Goal: Communication & Community: Answer question/provide support

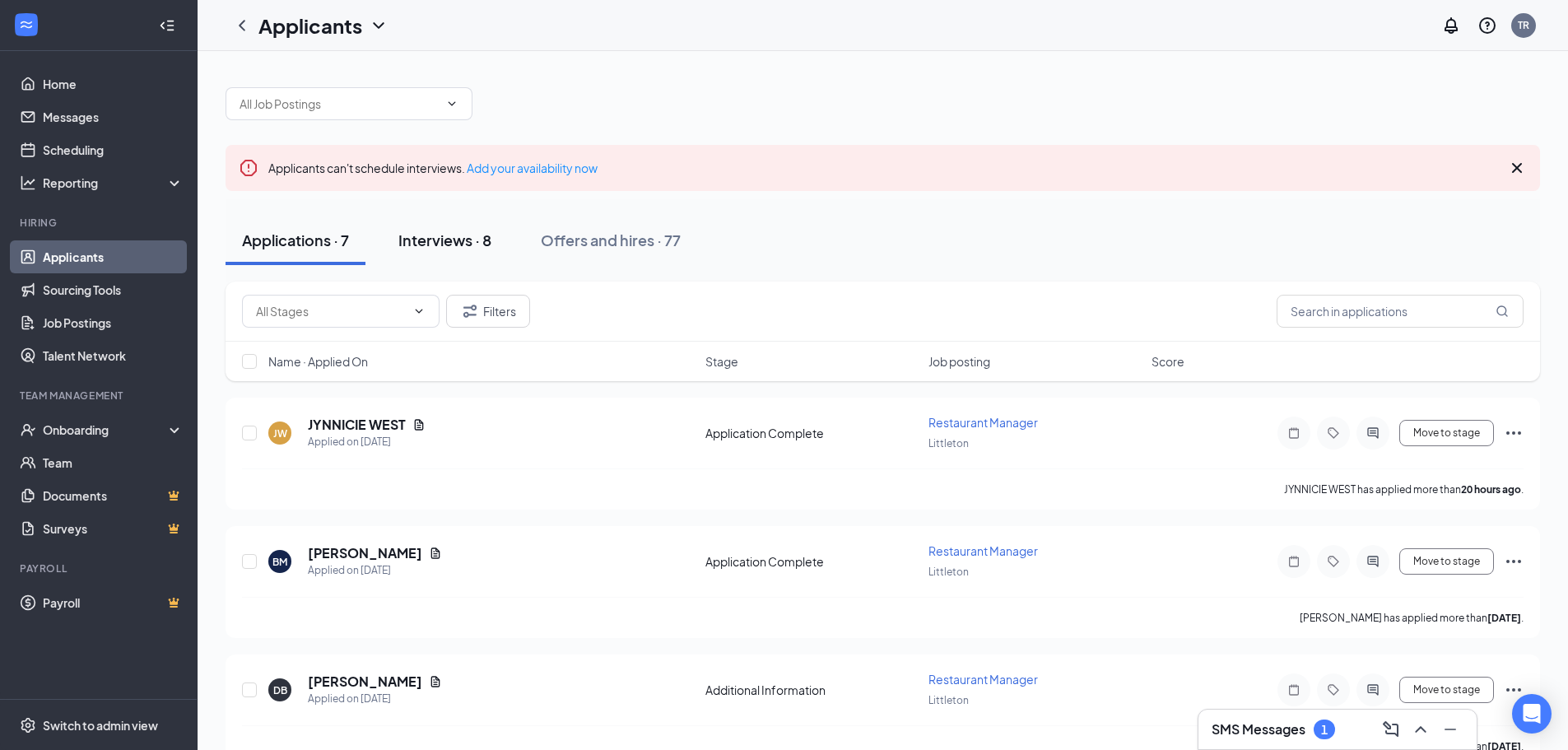
click at [441, 239] on div "Interviews · 8" at bounding box center [445, 240] width 93 height 21
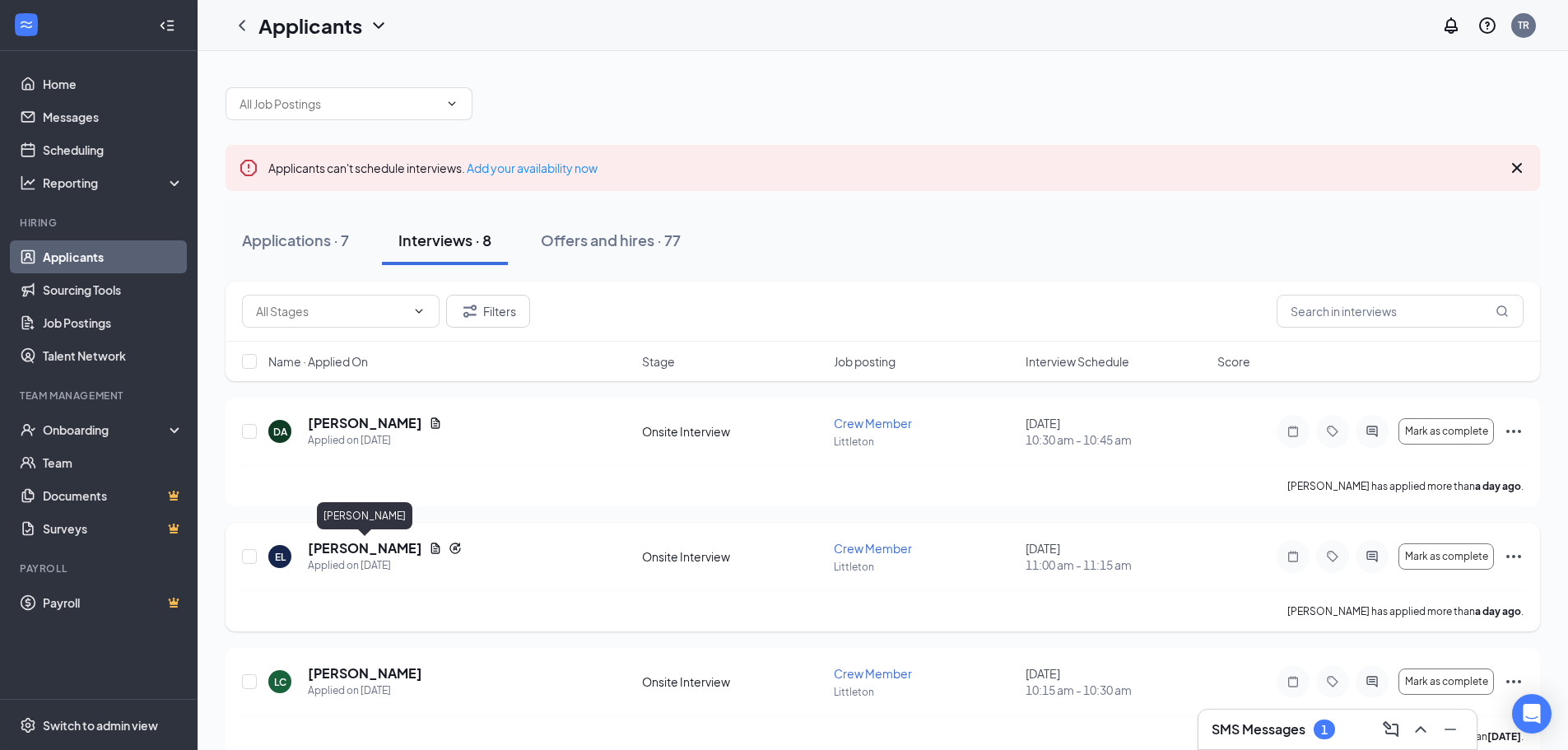
click at [384, 545] on h5 "[PERSON_NAME]" at bounding box center [365, 548] width 114 height 18
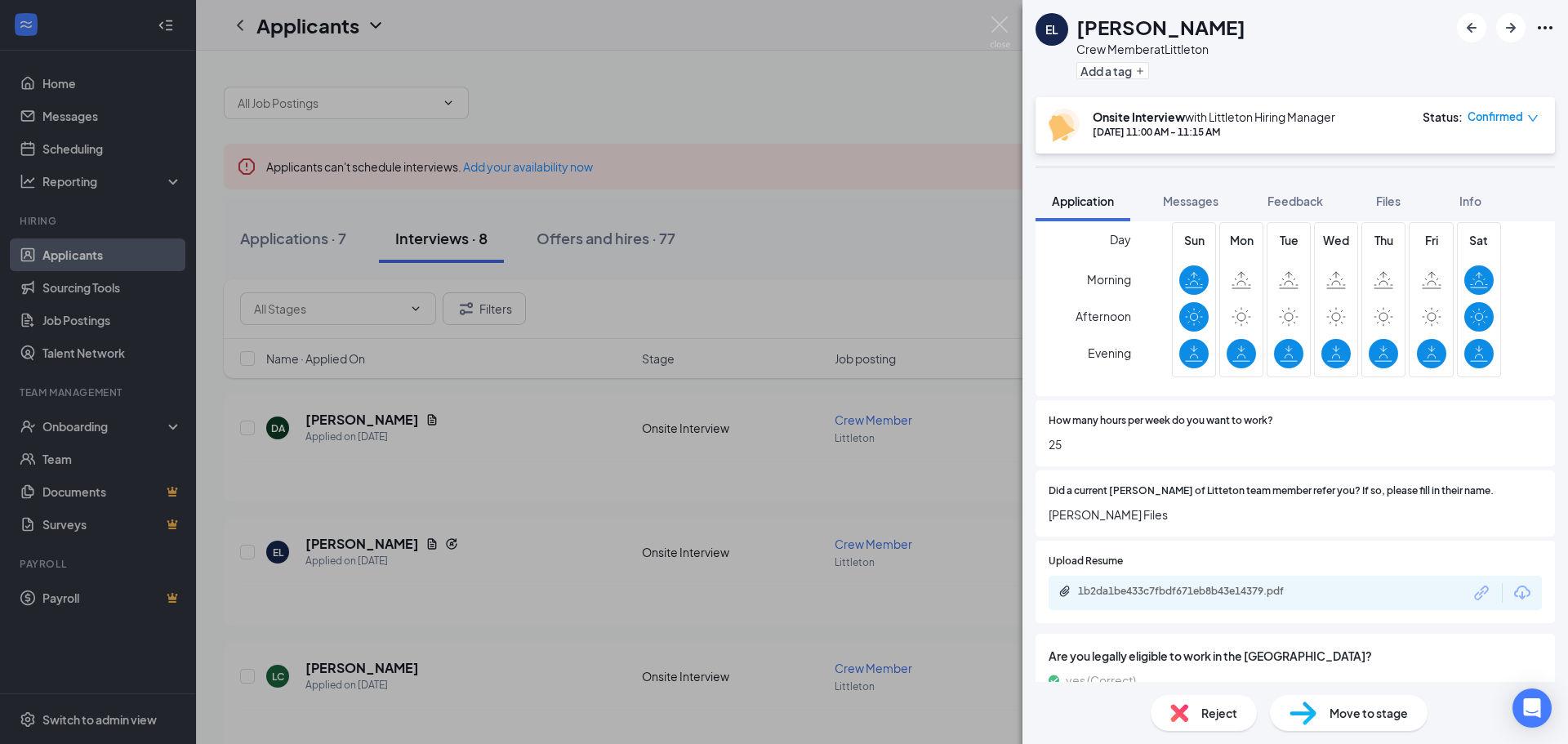
scroll to position [679, 0]
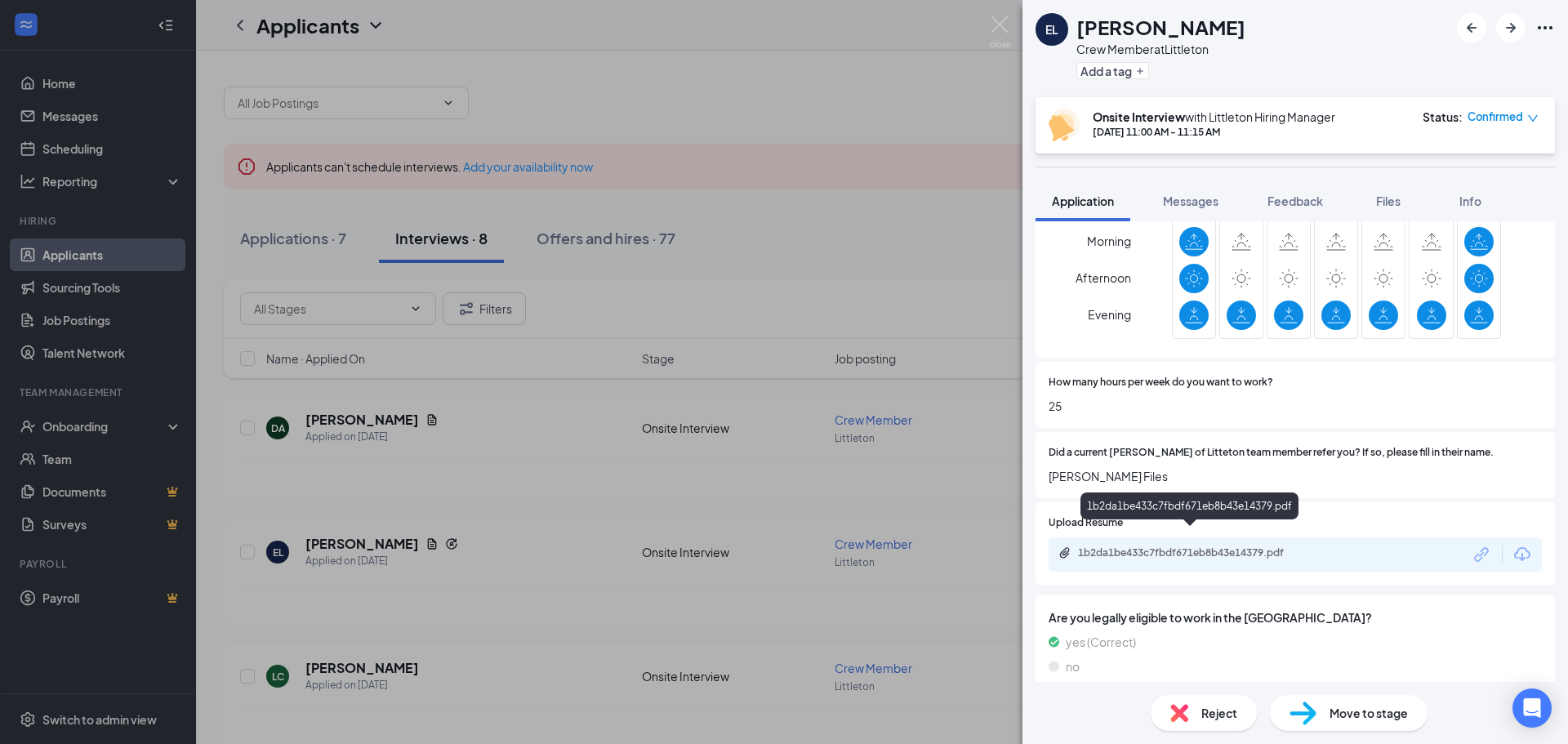
click at [1193, 546] on div "1b2da1be433c7fbdf671eb8b43e14379.pdf" at bounding box center [1192, 553] width 229 height 13
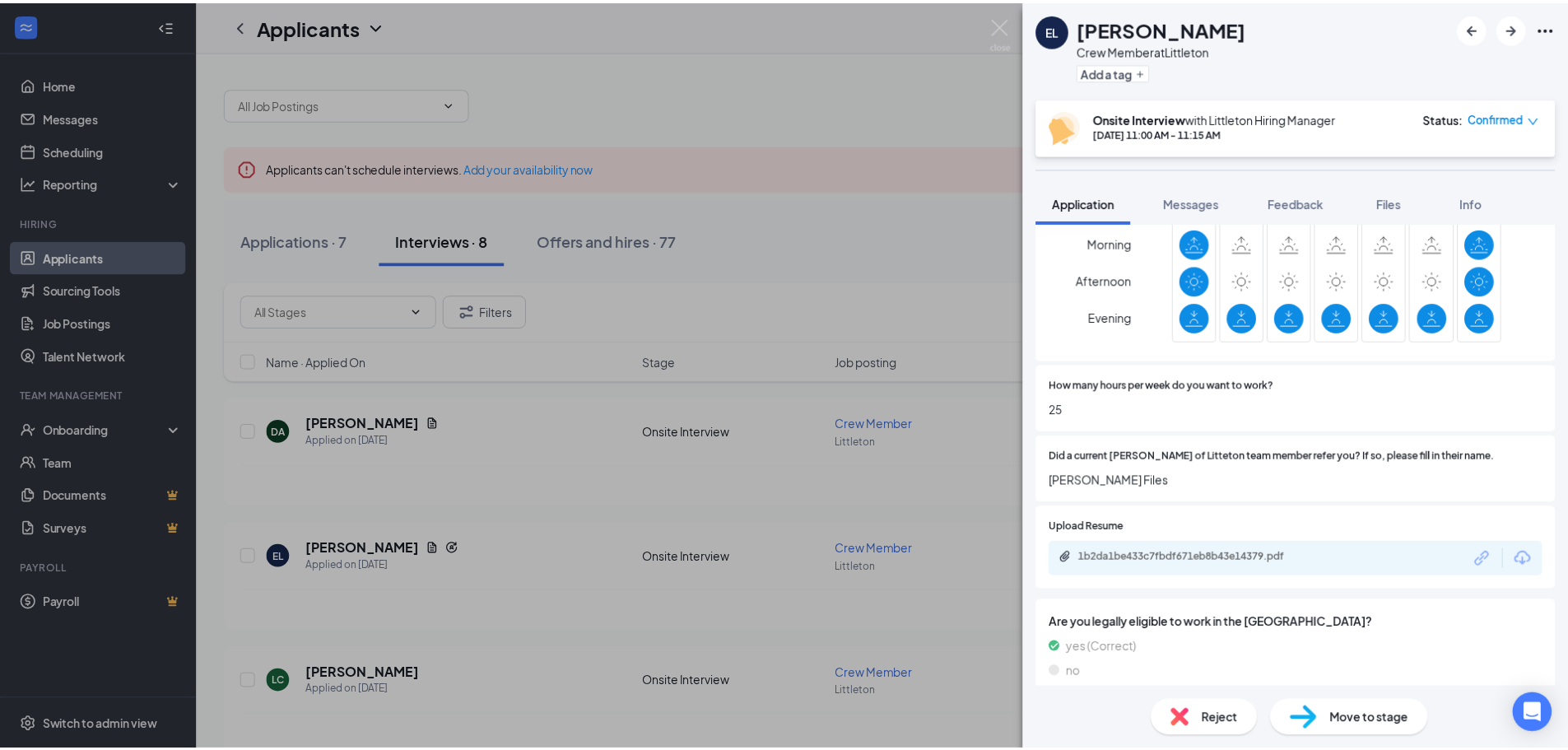
scroll to position [678, 0]
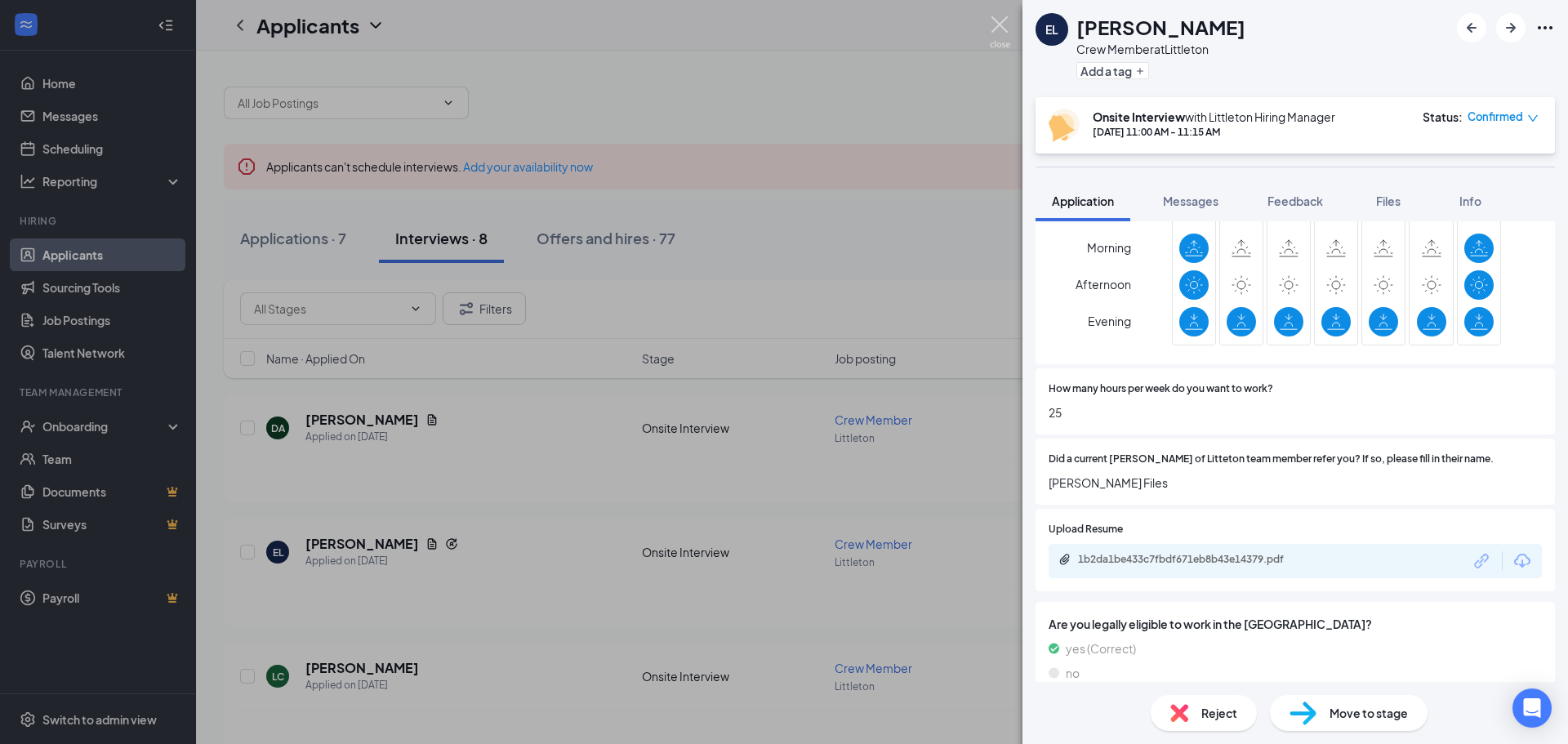
click at [1000, 24] on img at bounding box center [1000, 32] width 21 height 32
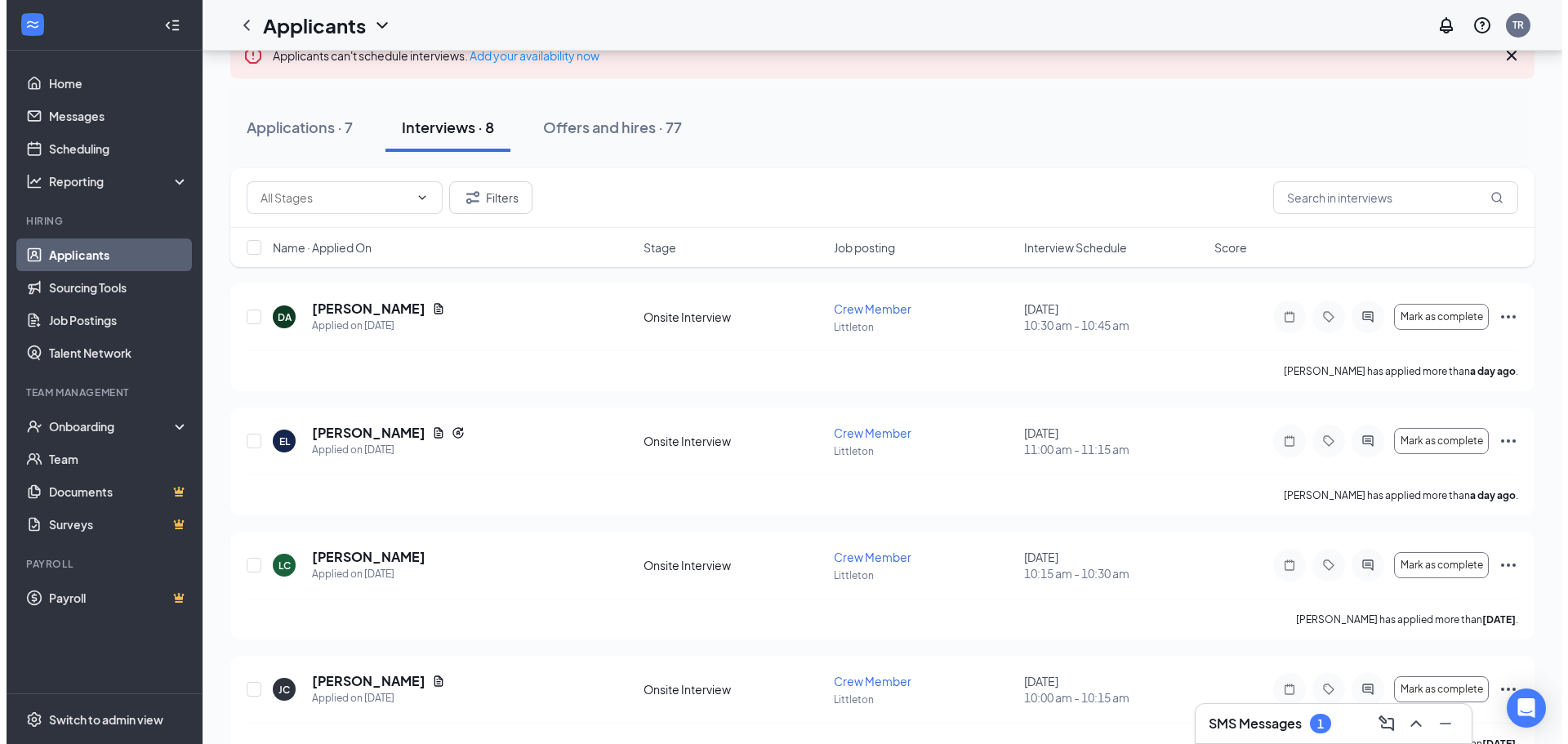
scroll to position [102, 0]
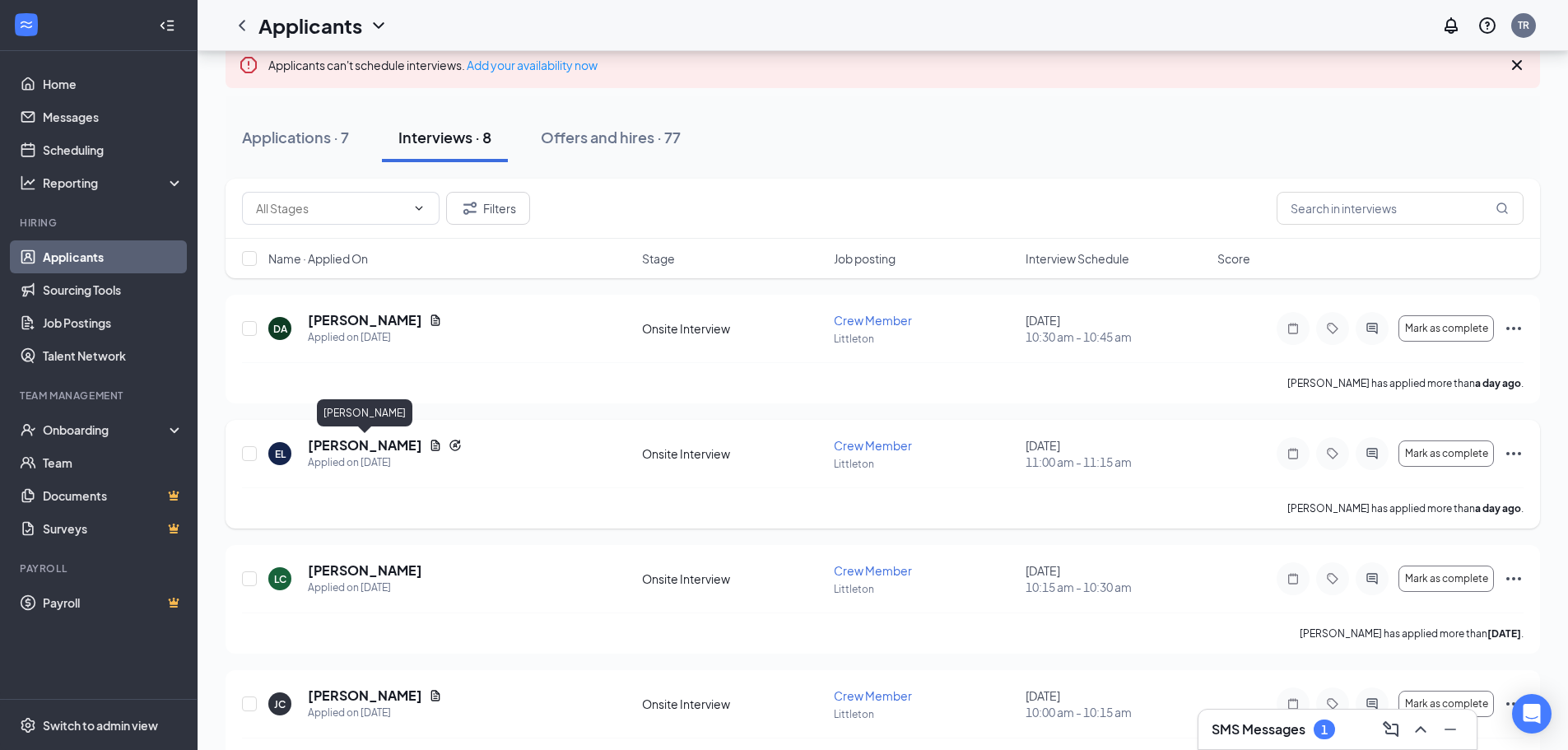
click at [371, 442] on h5 "[PERSON_NAME]" at bounding box center [365, 445] width 114 height 18
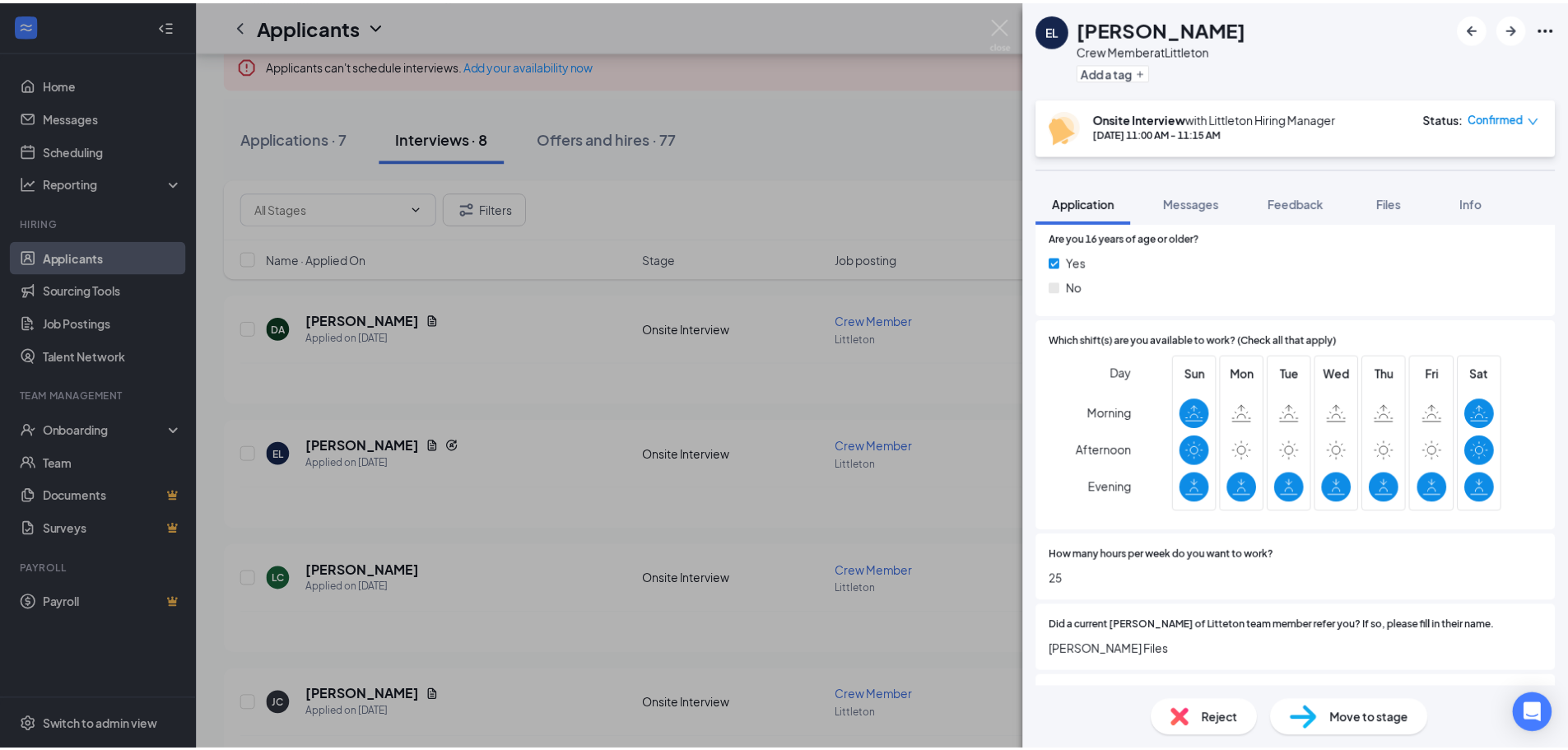
scroll to position [517, 0]
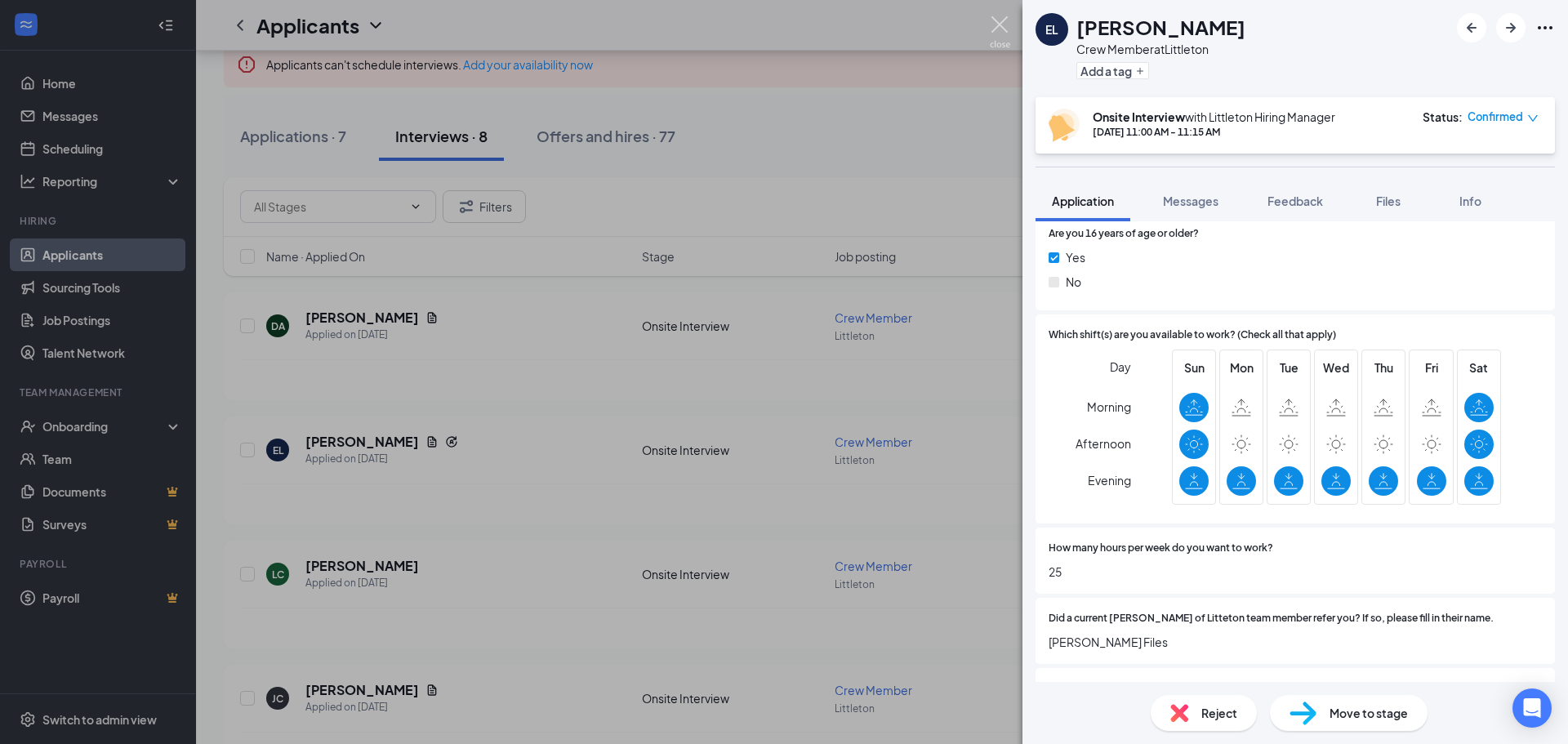
click at [999, 24] on img at bounding box center [1000, 32] width 21 height 32
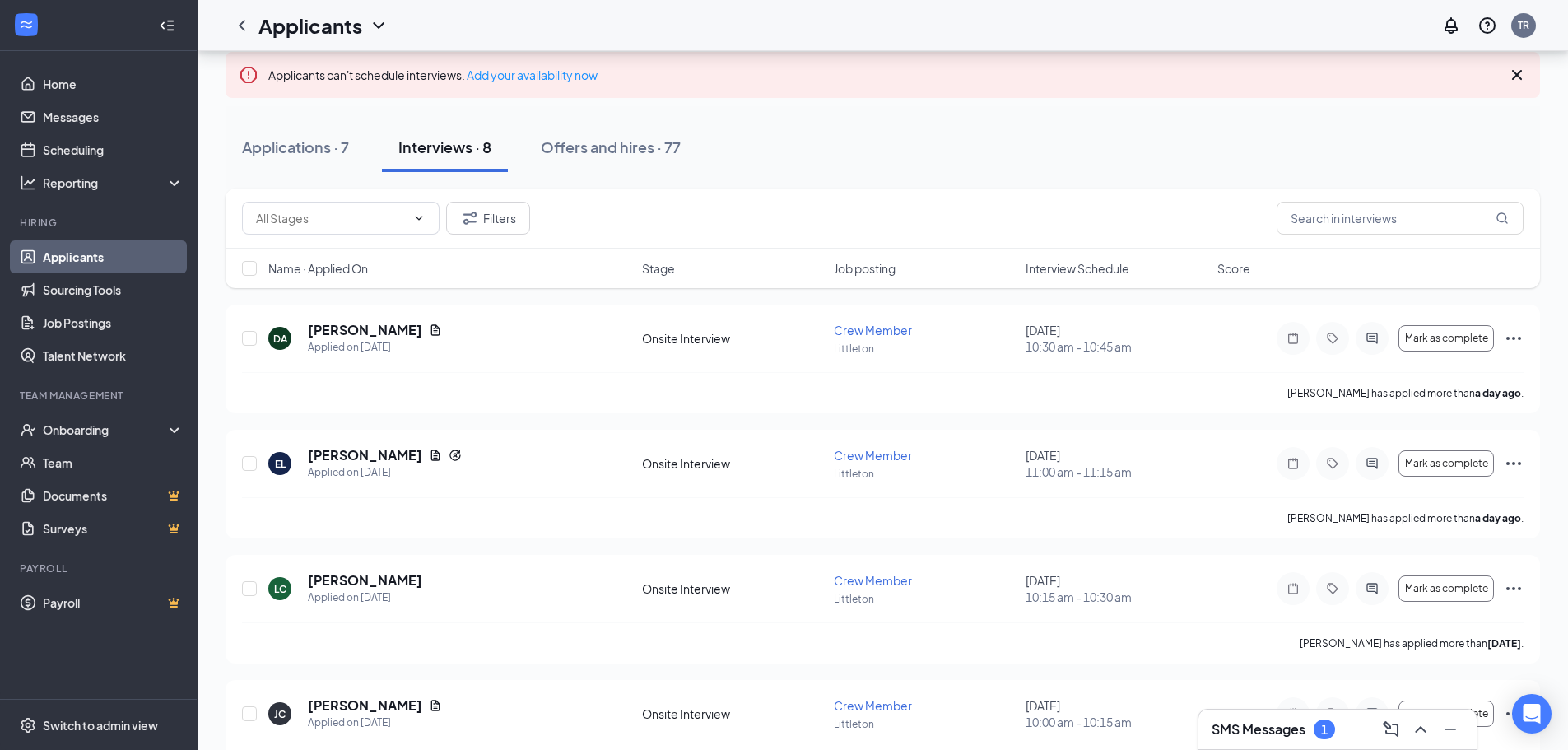
scroll to position [88, 0]
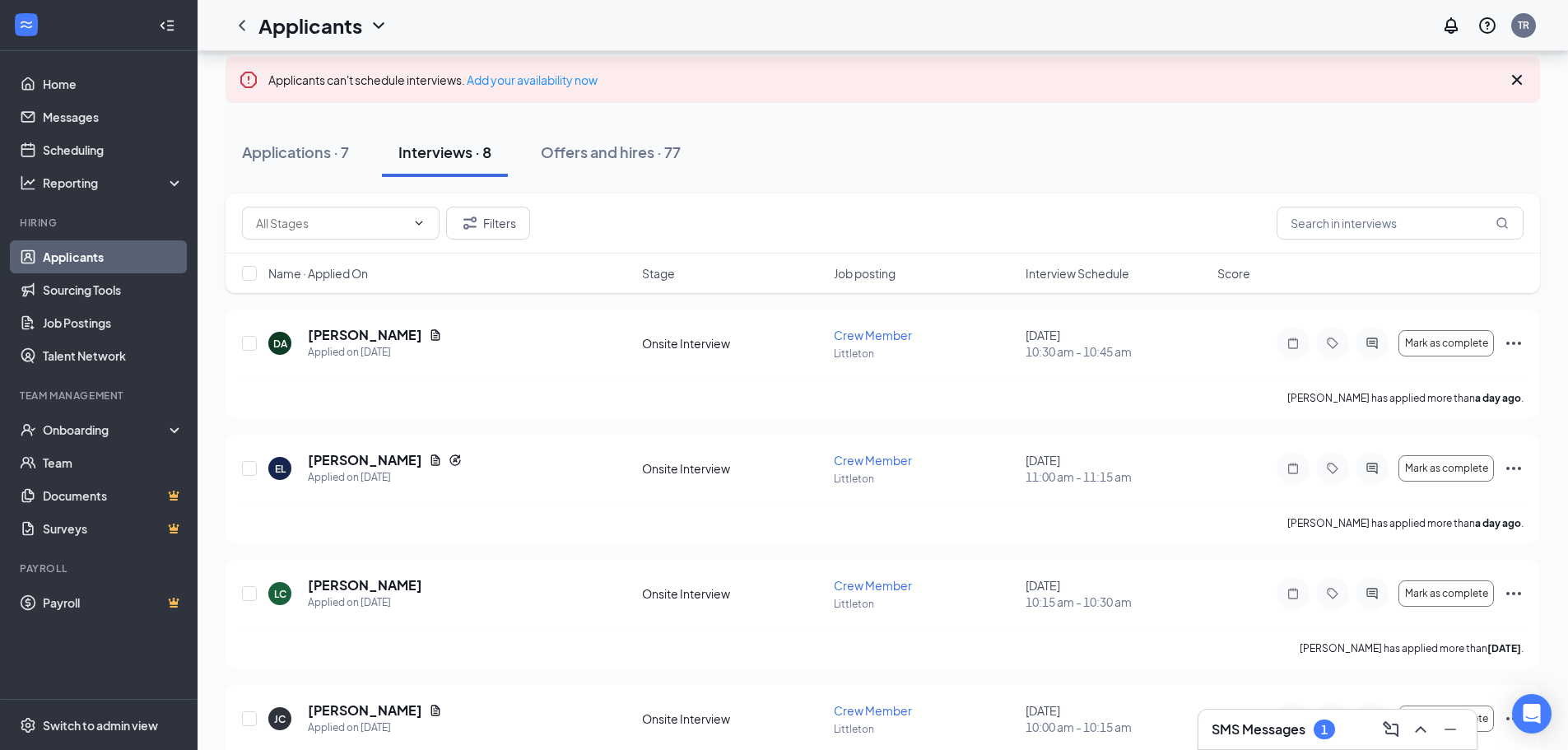
click at [299, 155] on div "Applications · 7" at bounding box center [295, 152] width 107 height 21
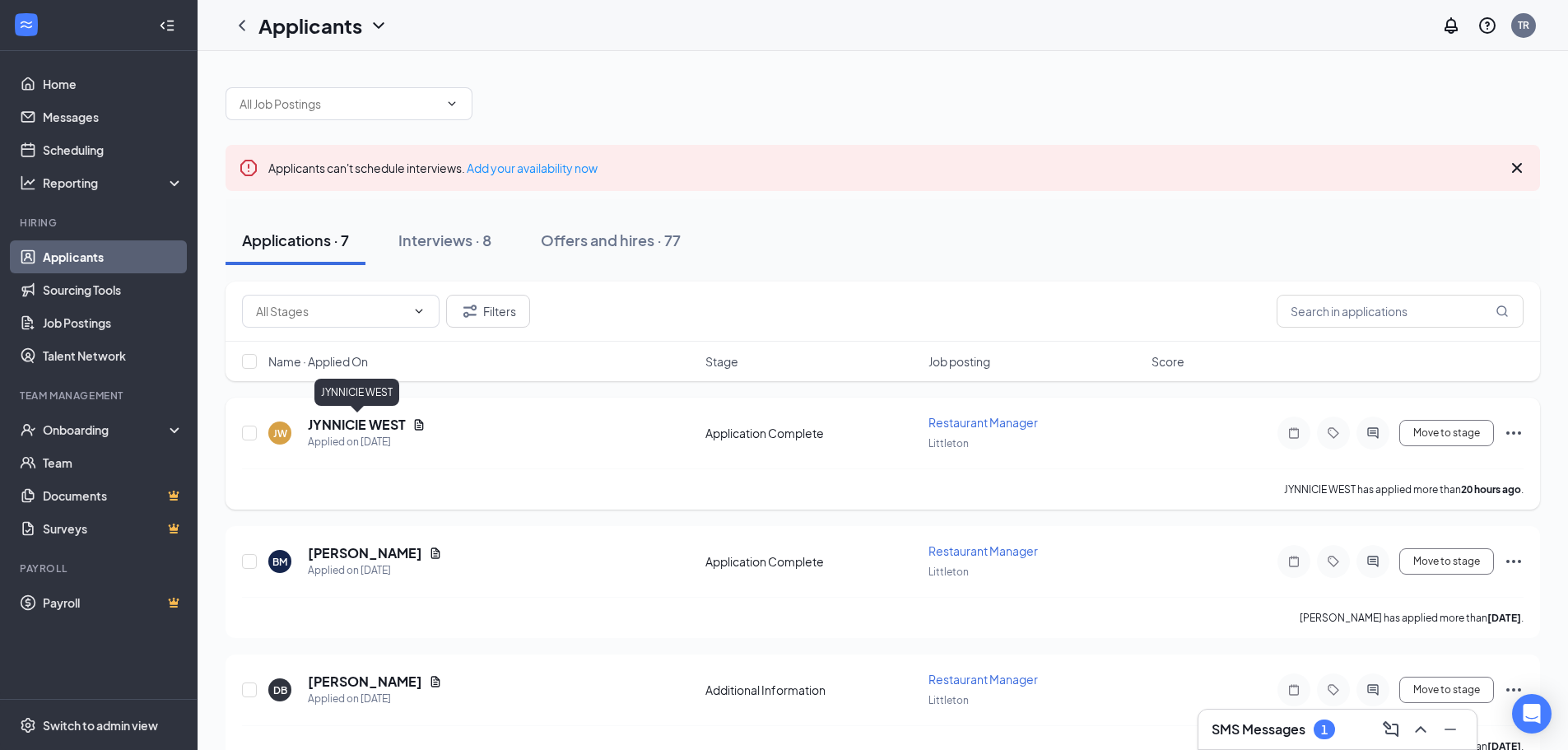
click at [389, 426] on h5 "JYNNICIE WEST" at bounding box center [356, 424] width 98 height 18
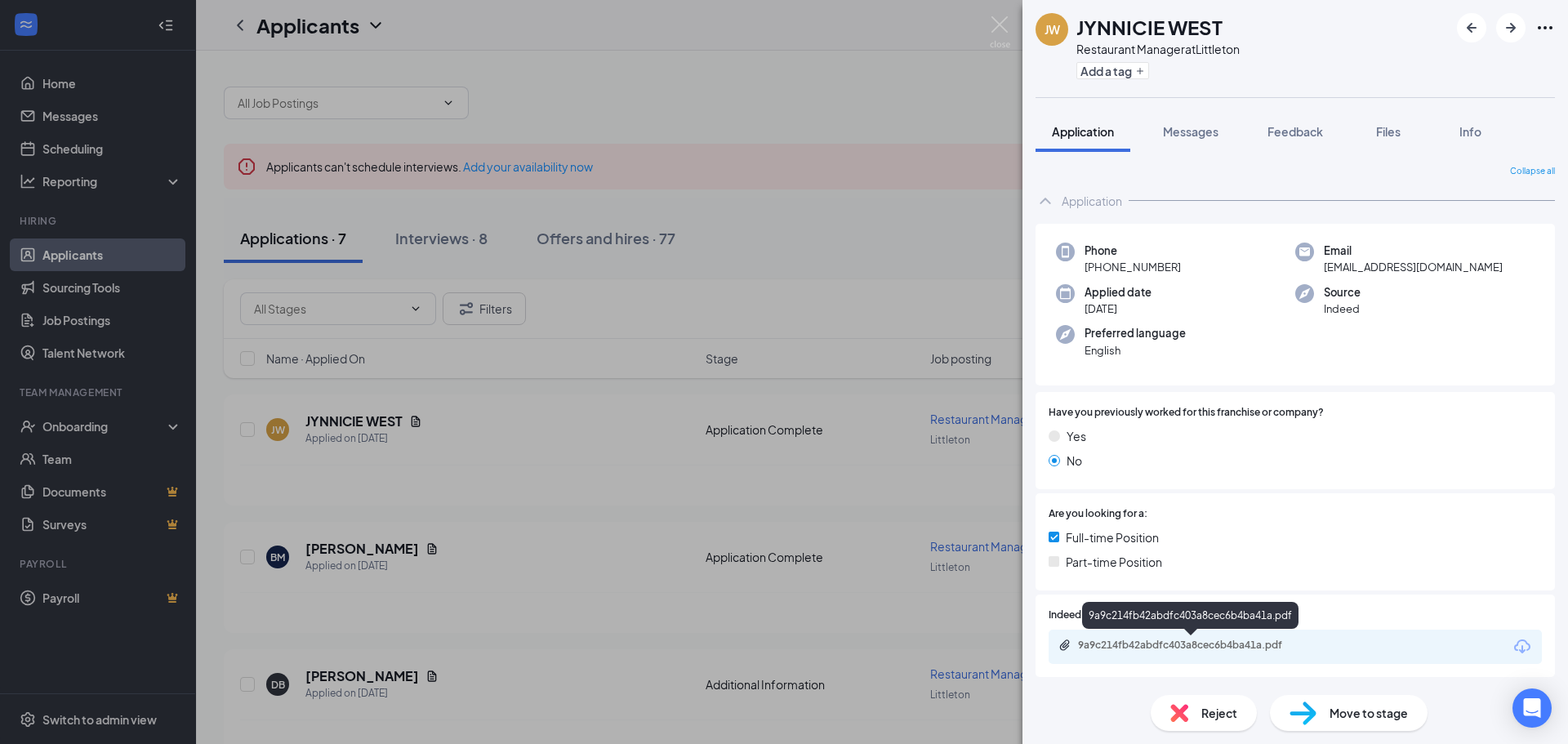
click at [1243, 648] on div "9a9c214fb42abdfc403a8cec6b4ba41a.pdf" at bounding box center [1192, 646] width 229 height 13
click at [366, 421] on div "[PERSON_NAME] WEST Restaurant Manager at [GEOGRAPHIC_DATA] Add a tag Applicatio…" at bounding box center [784, 372] width 1568 height 744
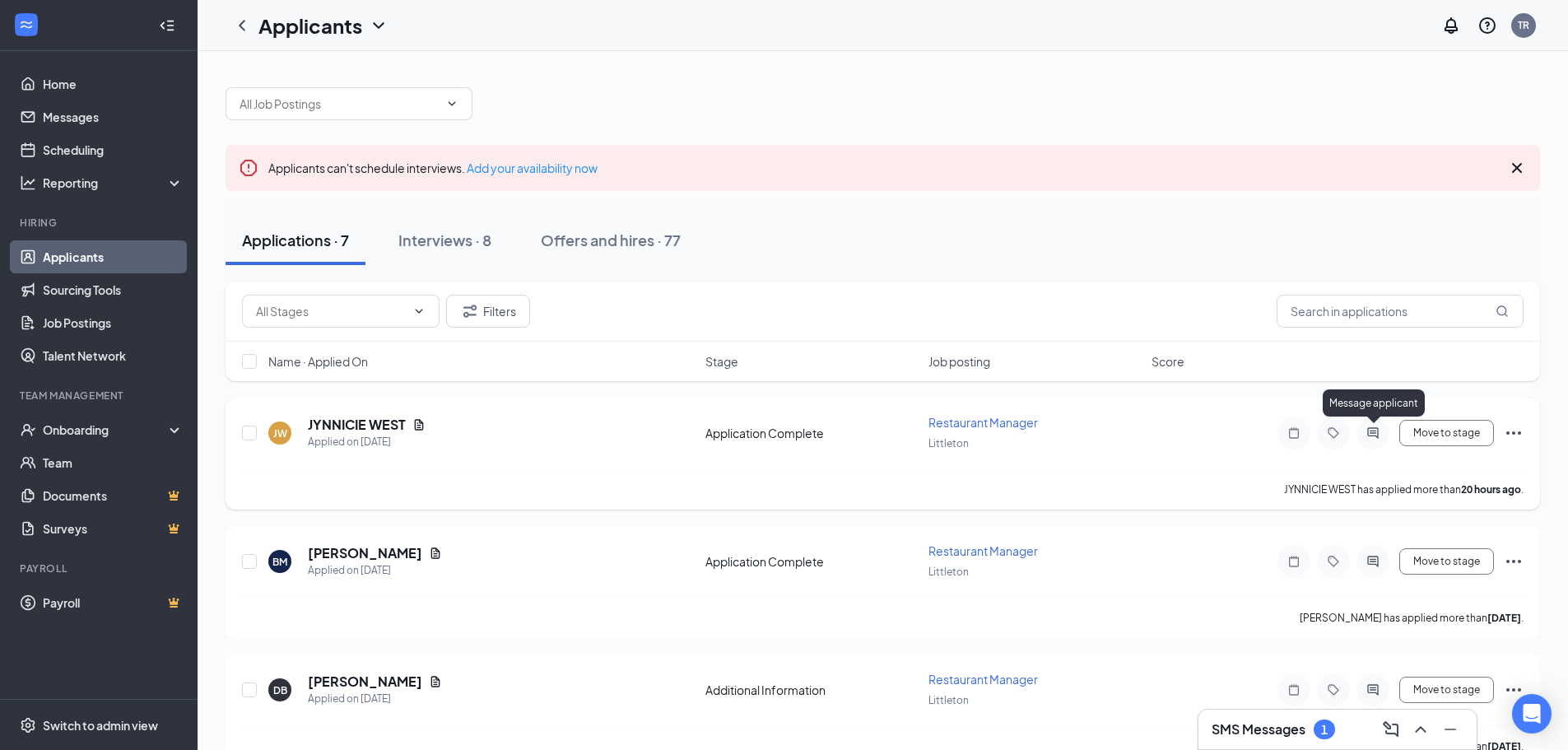
click at [1379, 436] on icon "ActiveChat" at bounding box center [1372, 433] width 20 height 13
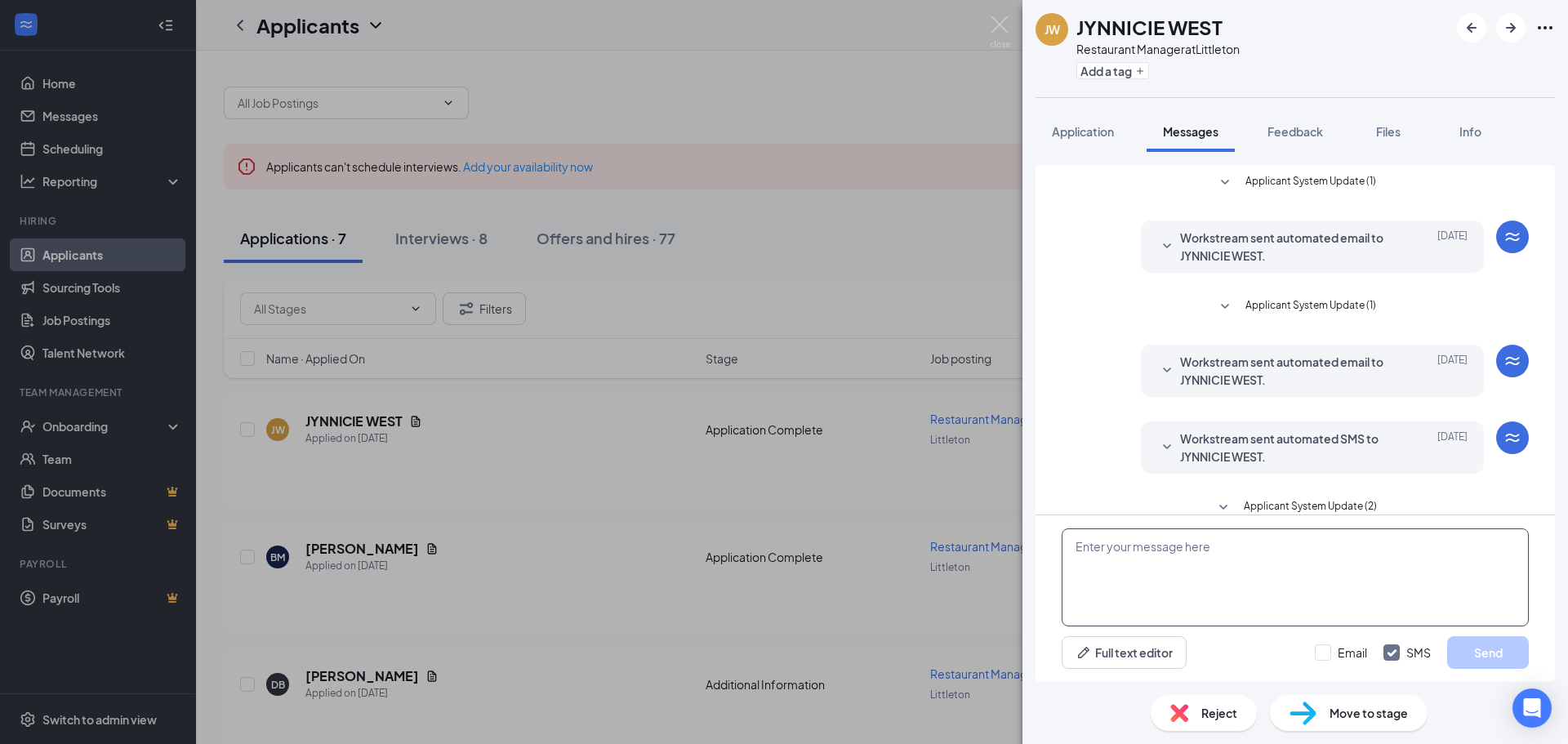
click at [1111, 573] on textarea at bounding box center [1295, 578] width 467 height 98
click at [1130, 550] on textarea "Good [PERSON_NAME], Looking at your resume it looks like uou are in [US_STATE]?" at bounding box center [1295, 578] width 467 height 98
click at [1358, 551] on textarea "Good morning, Looking at your resume it looks like uou are in [US_STATE]?" at bounding box center [1295, 578] width 467 height 98
click at [1479, 554] on textarea "Good morning, Looking at your resume it looks like you are in [US_STATE]?" at bounding box center [1295, 578] width 467 height 98
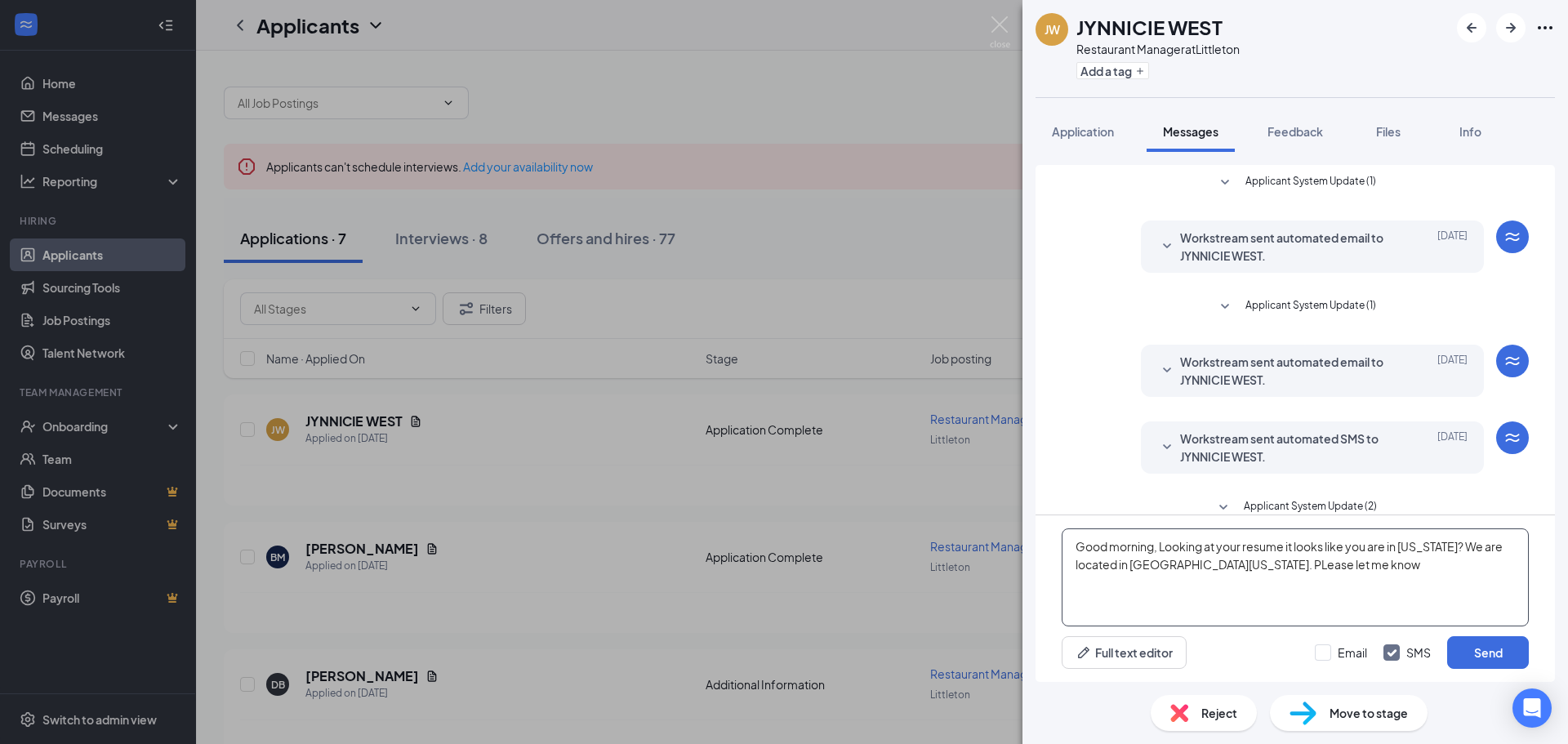
click at [1199, 568] on textarea "Good morning, Looking at your resume it looks like you are in [US_STATE]? We ar…" at bounding box center [1295, 578] width 467 height 98
click at [1313, 567] on textarea "Good morning, Looking at your resume it looks like you are in [US_STATE]? We ar…" at bounding box center [1295, 578] width 467 height 98
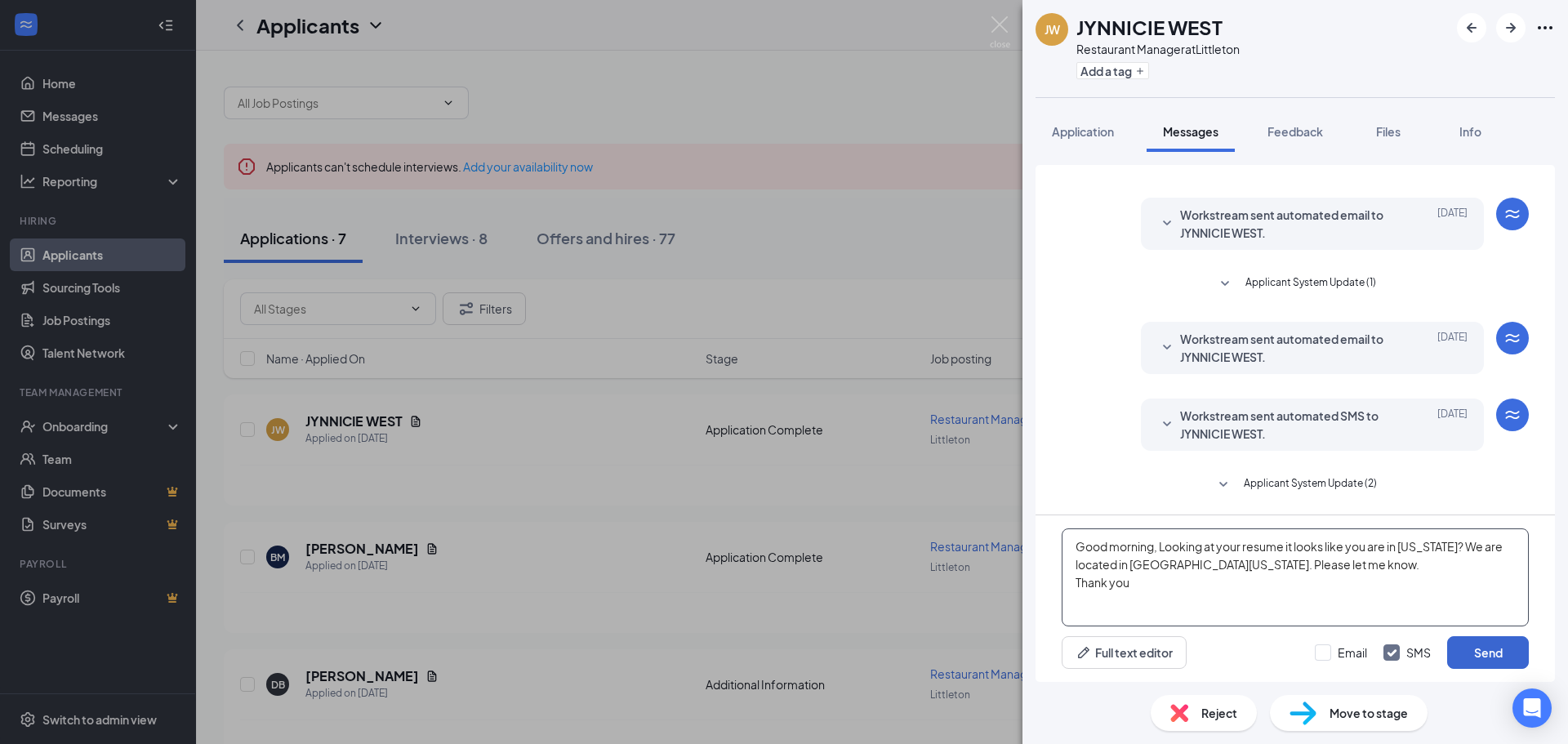
type textarea "Good morning, Looking at your resume it looks like you are in [US_STATE]? We ar…"
click at [1471, 656] on button "Send" at bounding box center [1488, 652] width 81 height 33
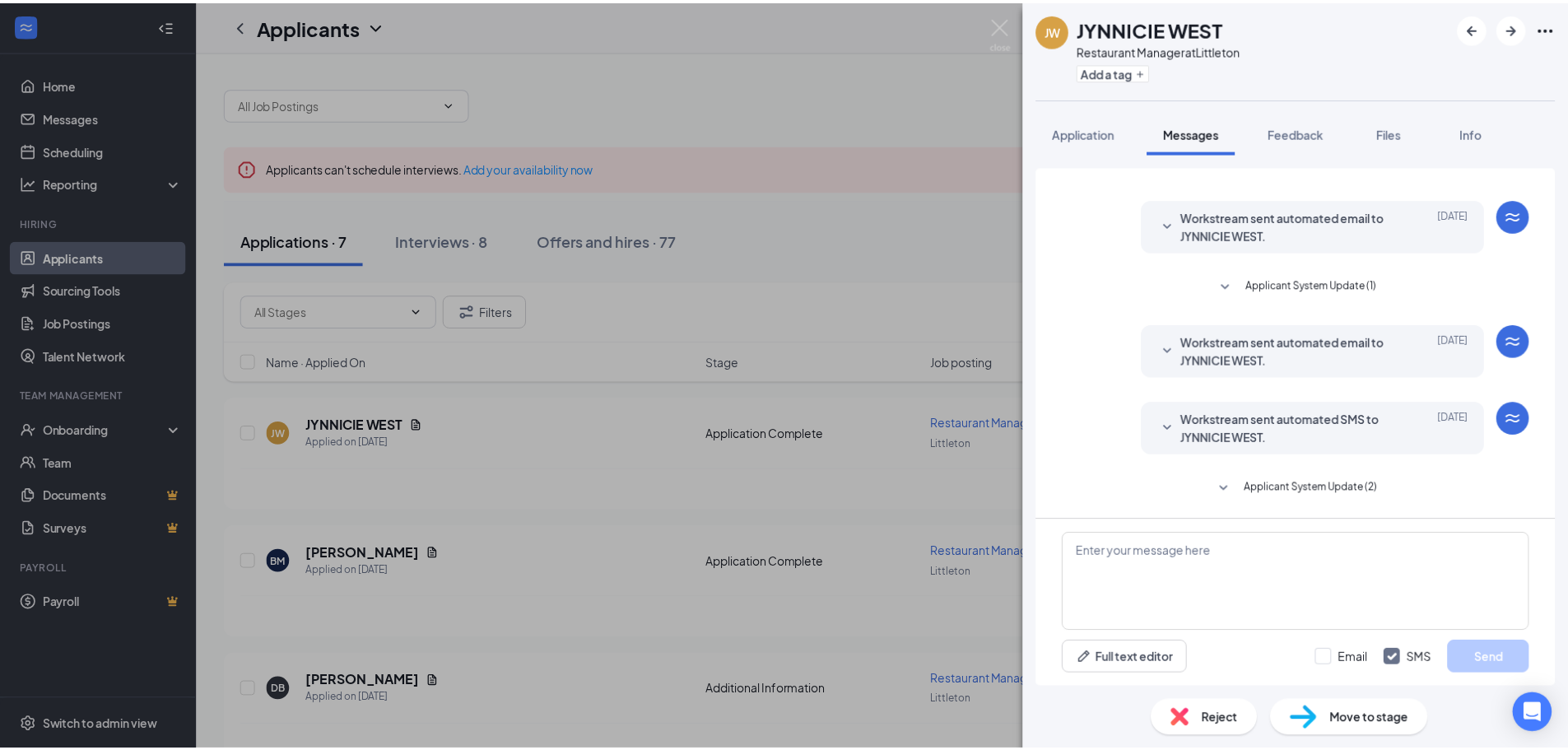
scroll to position [183, 0]
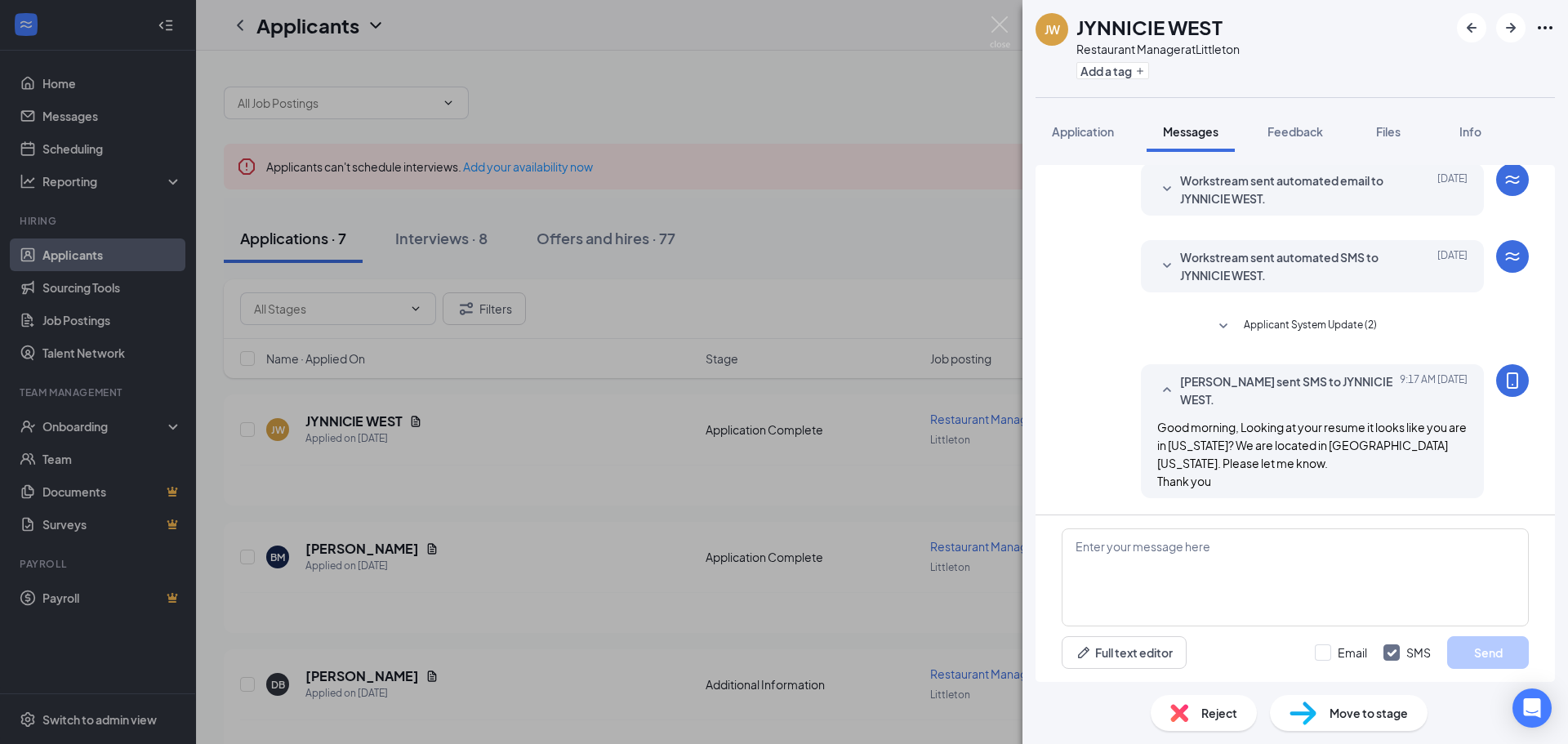
click at [989, 15] on div "[PERSON_NAME] WEST Restaurant Manager at [GEOGRAPHIC_DATA] Add a tag Applicatio…" at bounding box center [784, 372] width 1568 height 744
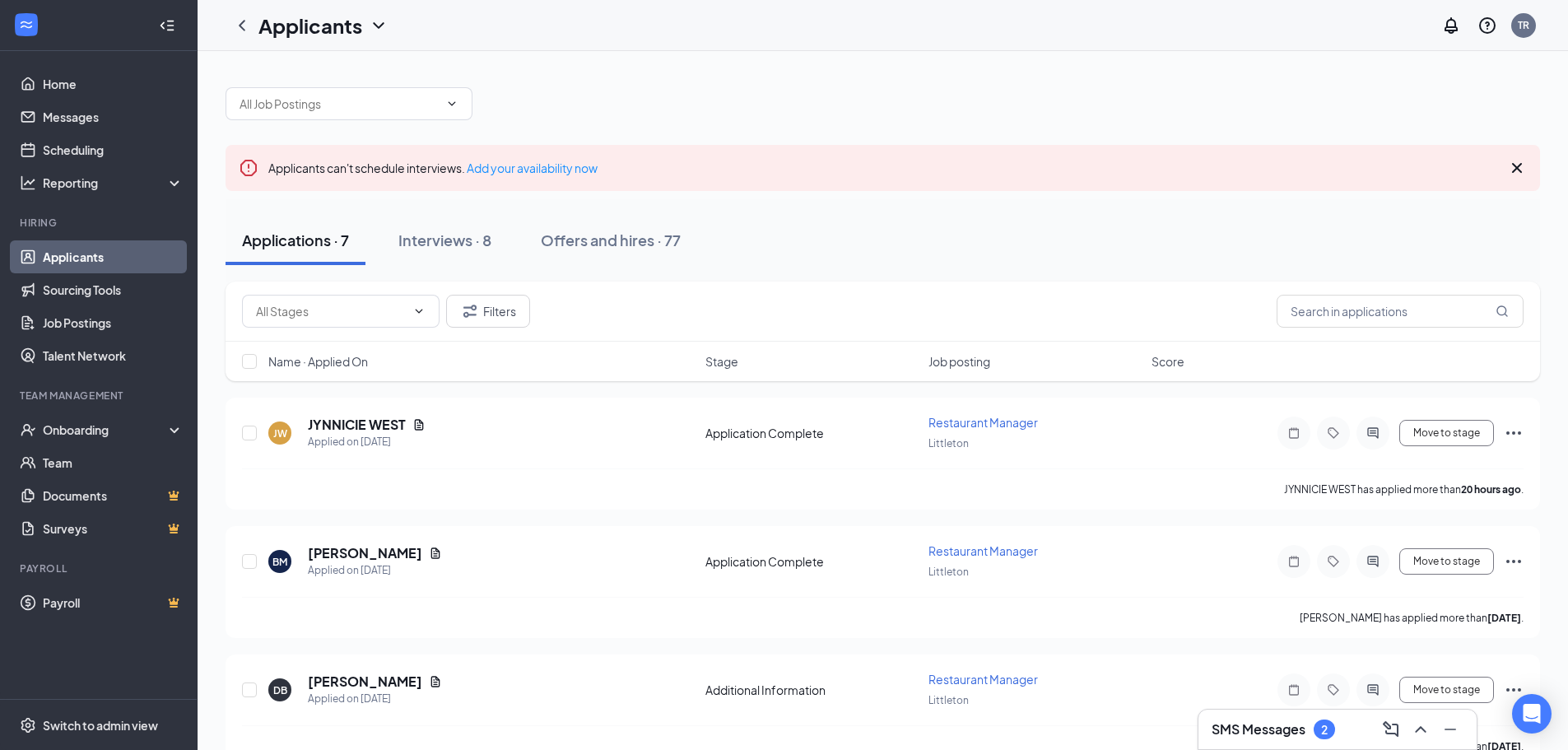
click at [1247, 728] on h3 "SMS Messages" at bounding box center [1258, 729] width 93 height 18
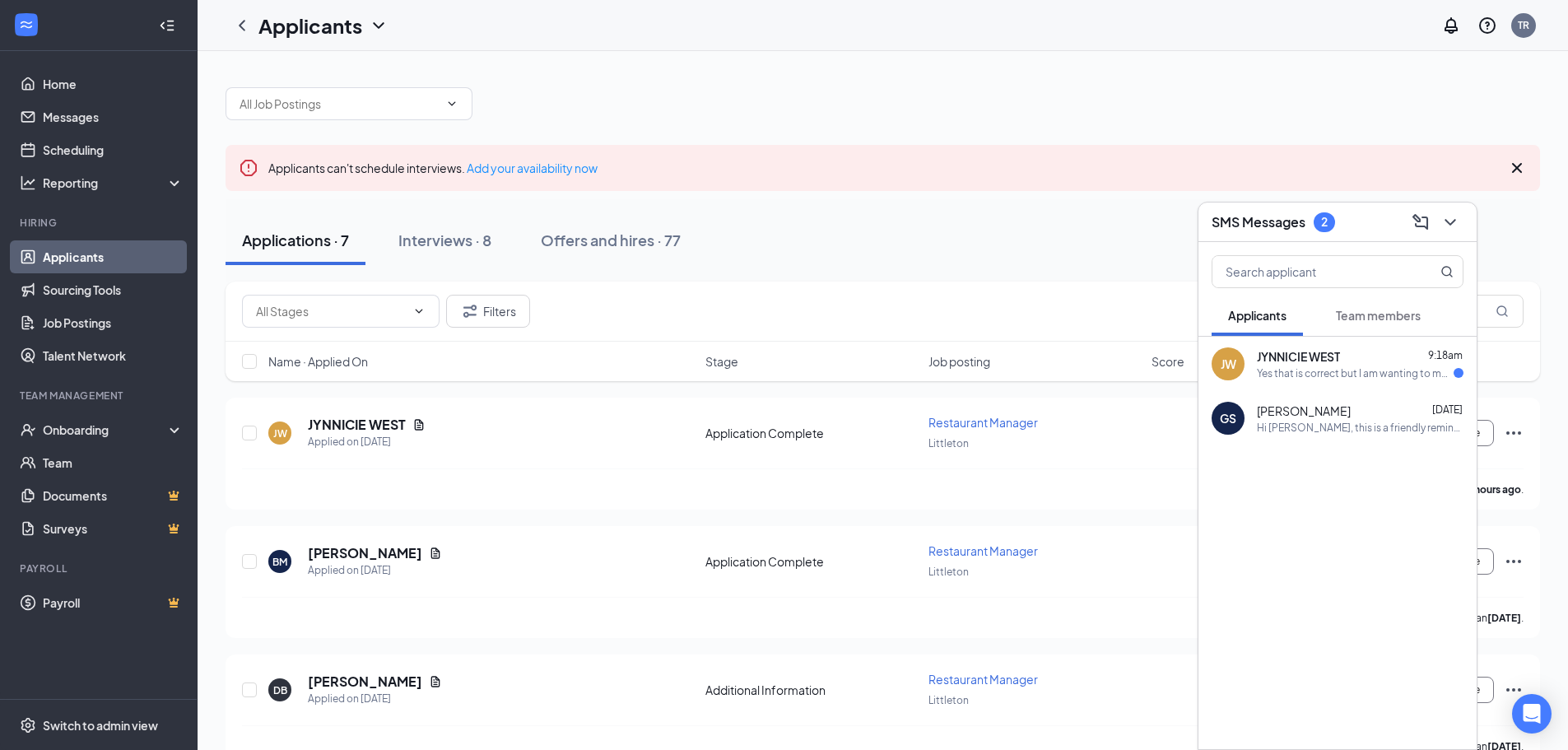
click at [1310, 373] on div "Yes that is correct but I am wanting to move to [GEOGRAPHIC_DATA]. I just turne…" at bounding box center [1355, 373] width 196 height 14
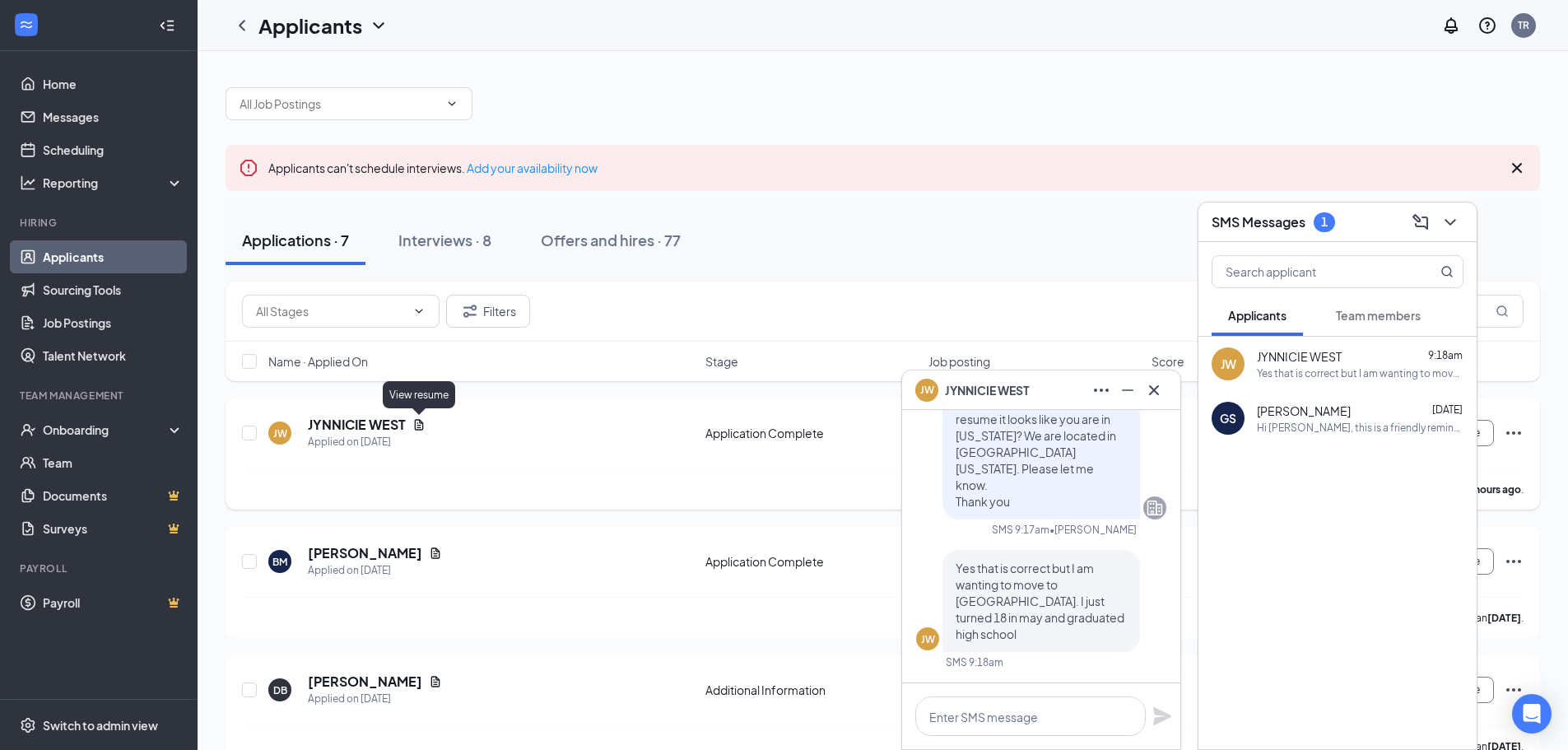
click at [419, 422] on icon "Document" at bounding box center [419, 425] width 13 height 13
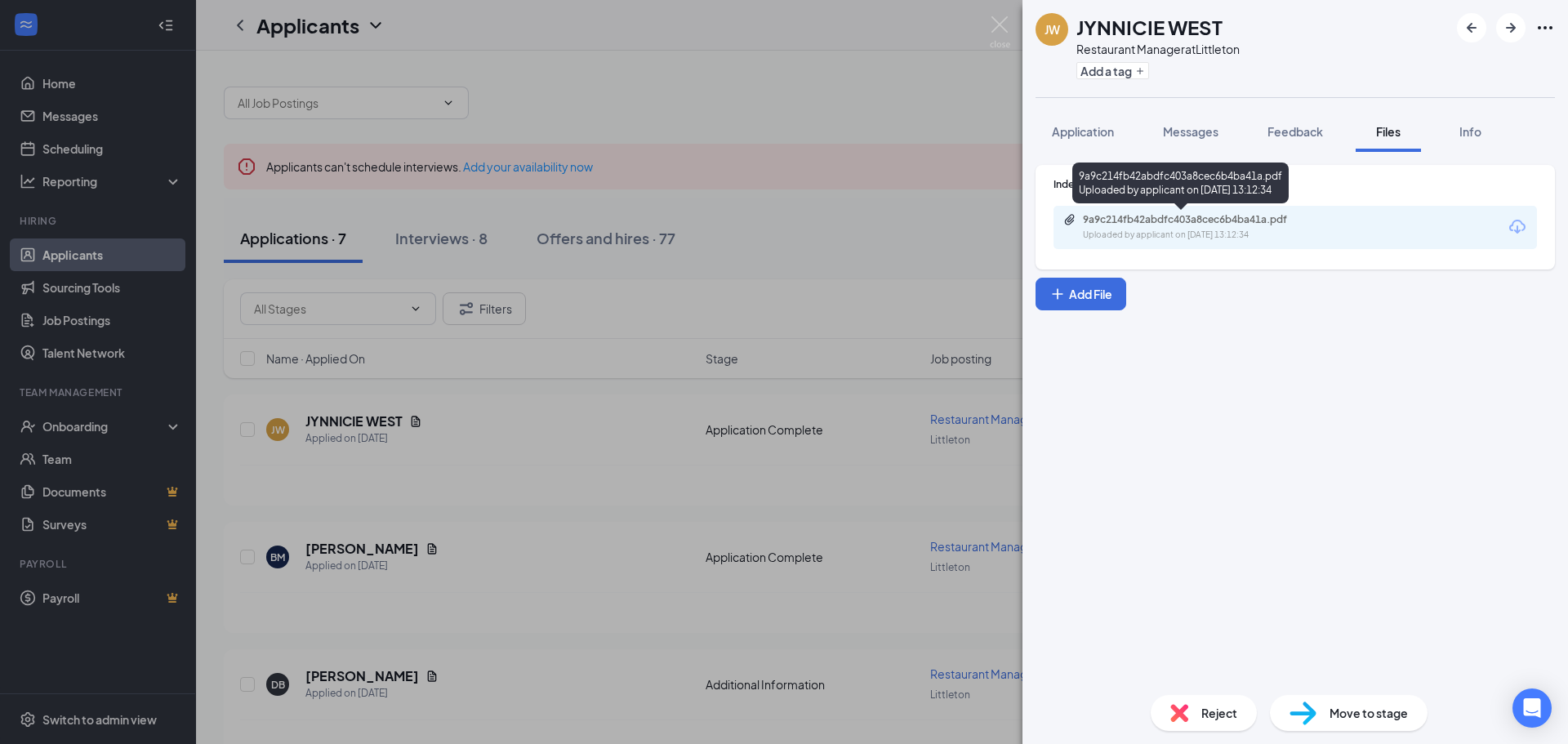
click at [1268, 225] on div "9a9c214fb42abdfc403a8cec6b4ba41a.pdf" at bounding box center [1197, 219] width 229 height 13
click at [999, 20] on img at bounding box center [1000, 32] width 21 height 32
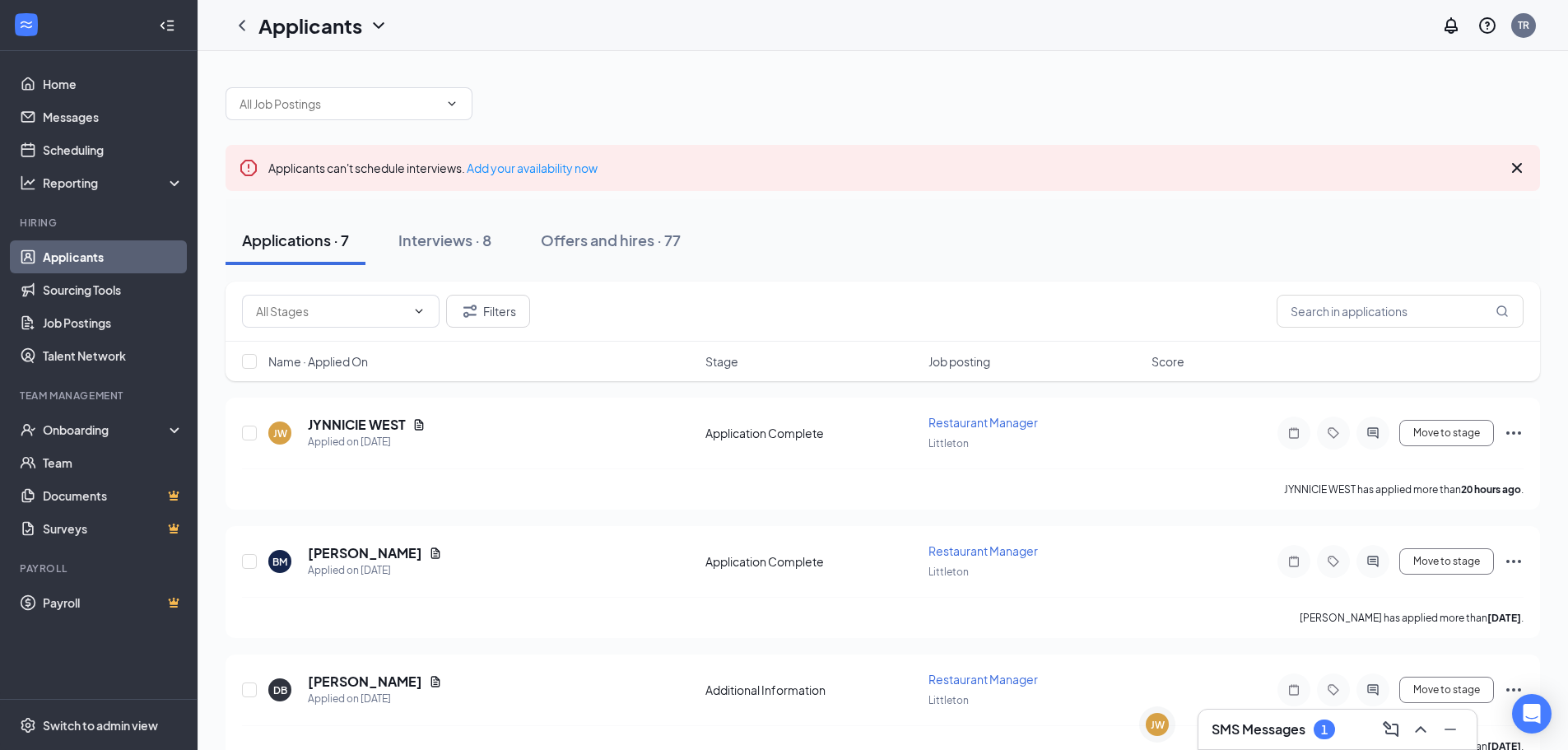
click at [1265, 726] on h3 "SMS Messages" at bounding box center [1258, 729] width 93 height 18
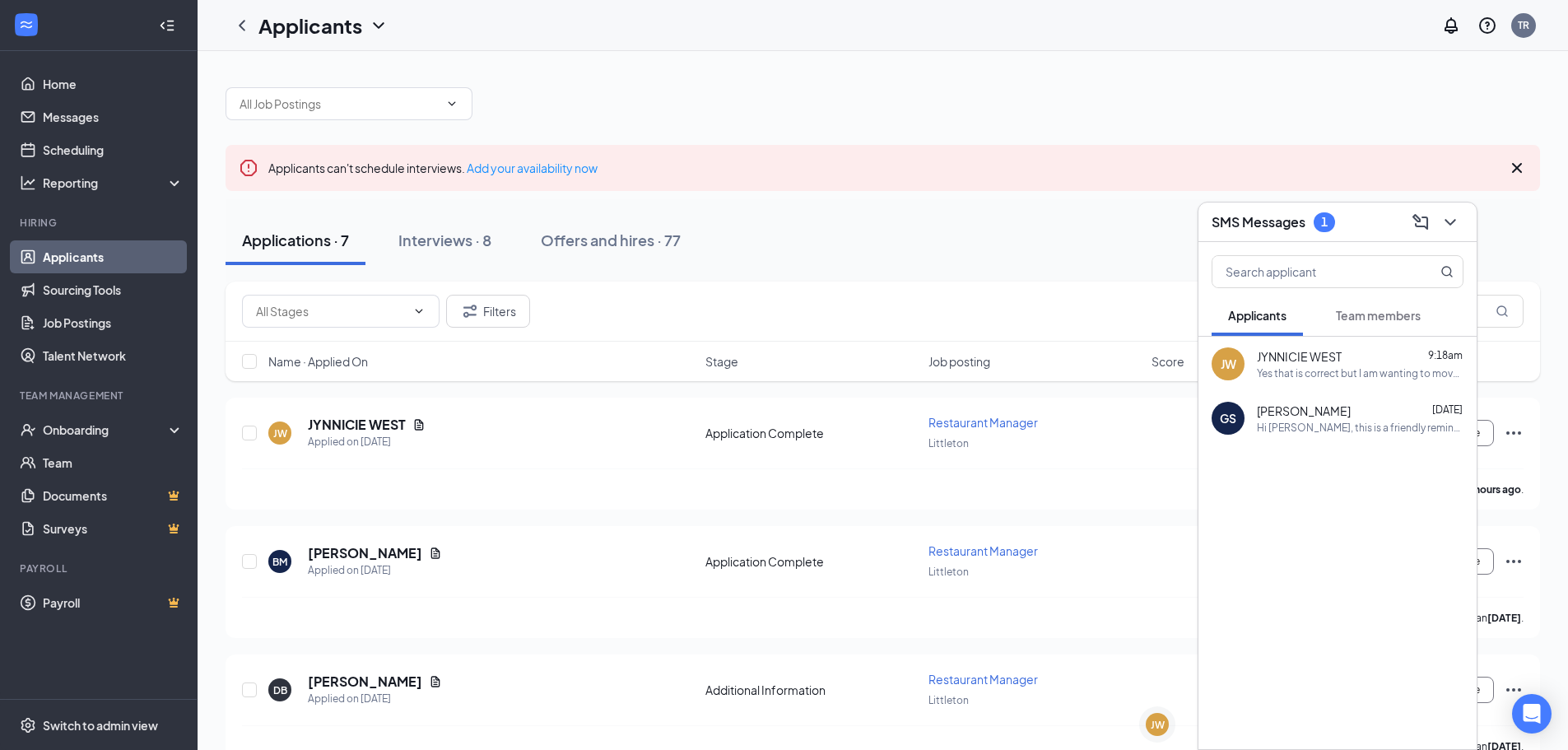
click at [1344, 430] on div "Hi [PERSON_NAME], this is a friendly reminder. Please select a meeting time slo…" at bounding box center [1359, 427] width 207 height 14
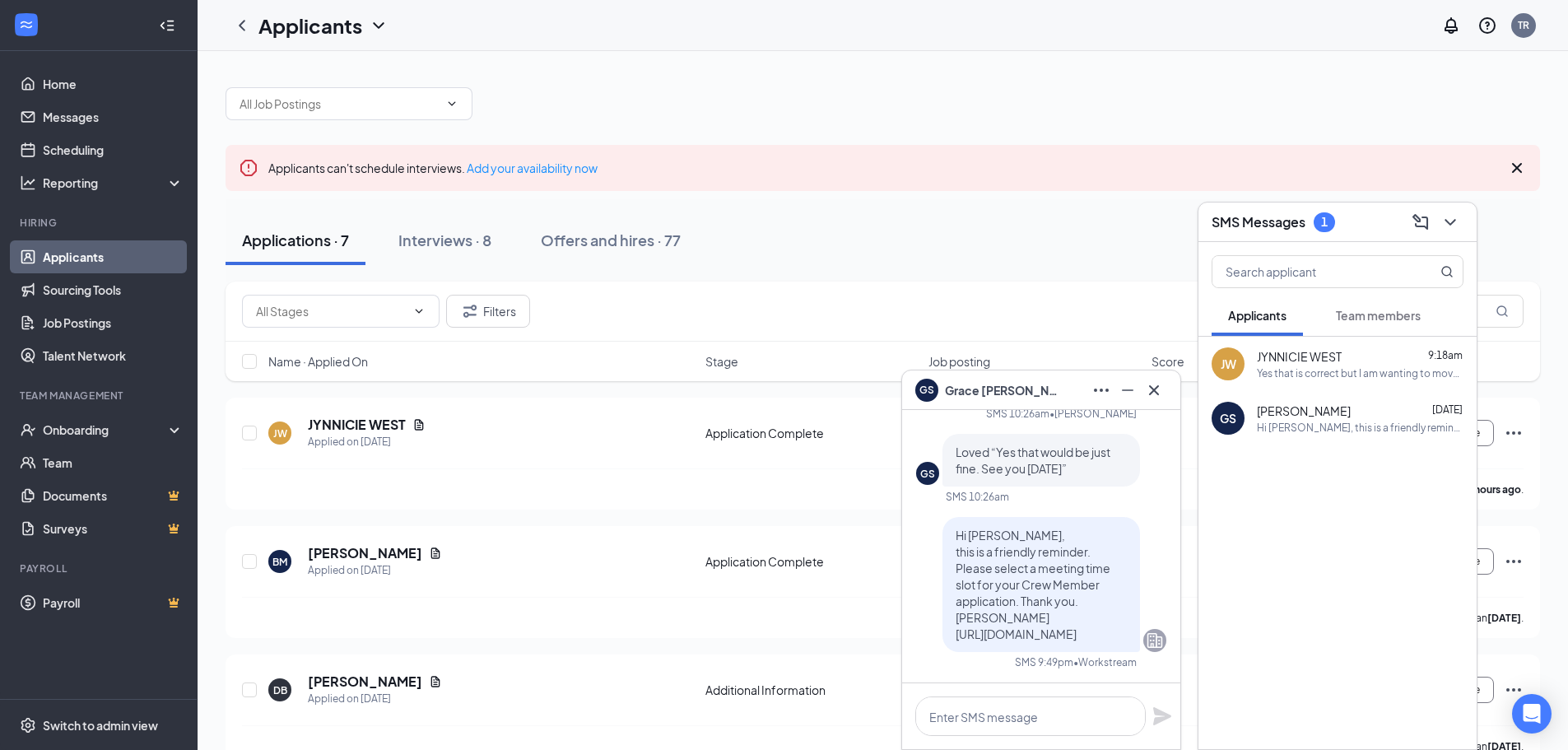
click at [1317, 359] on span "JYNNICIE WEST" at bounding box center [1298, 355] width 85 height 16
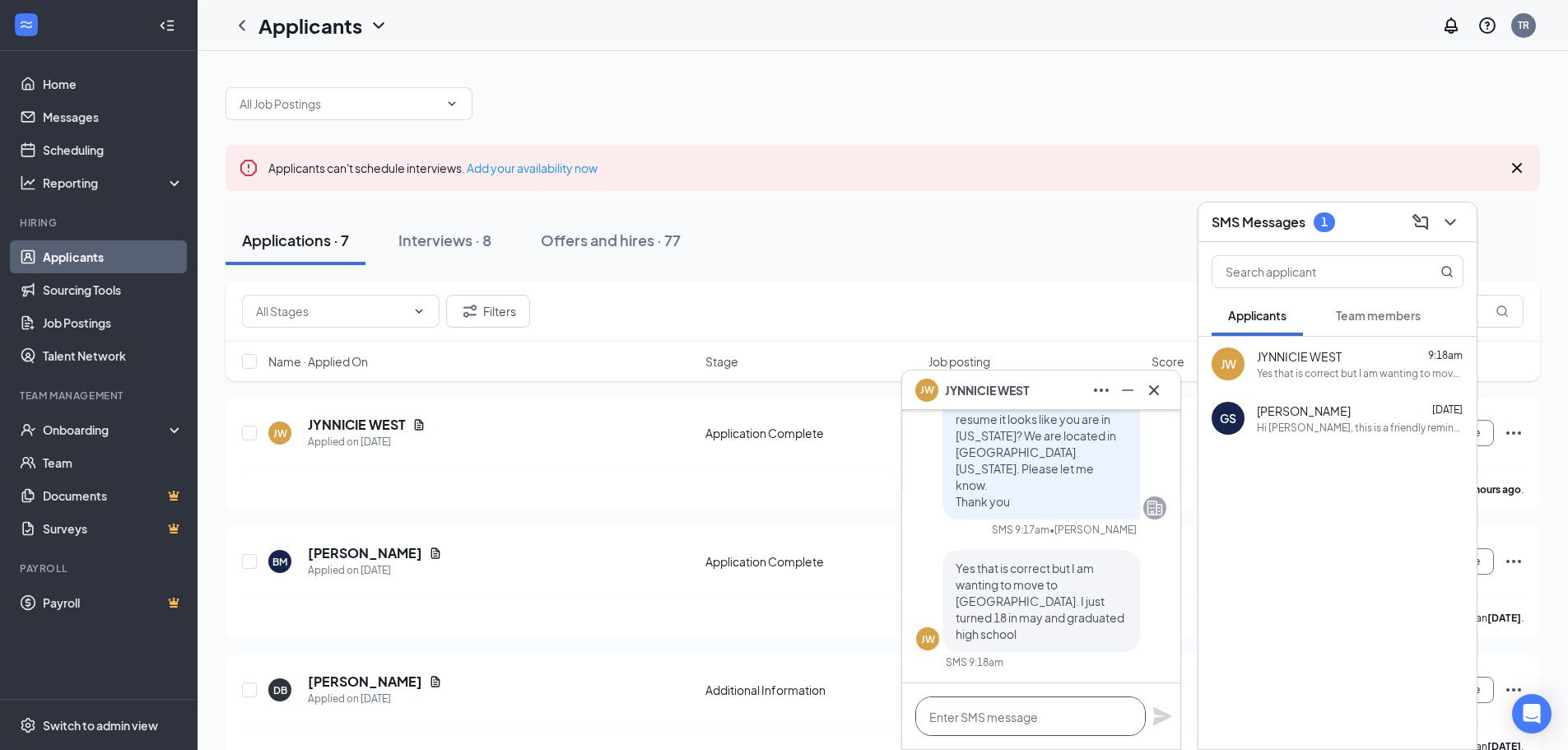
click at [960, 711] on textarea at bounding box center [1031, 716] width 231 height 39
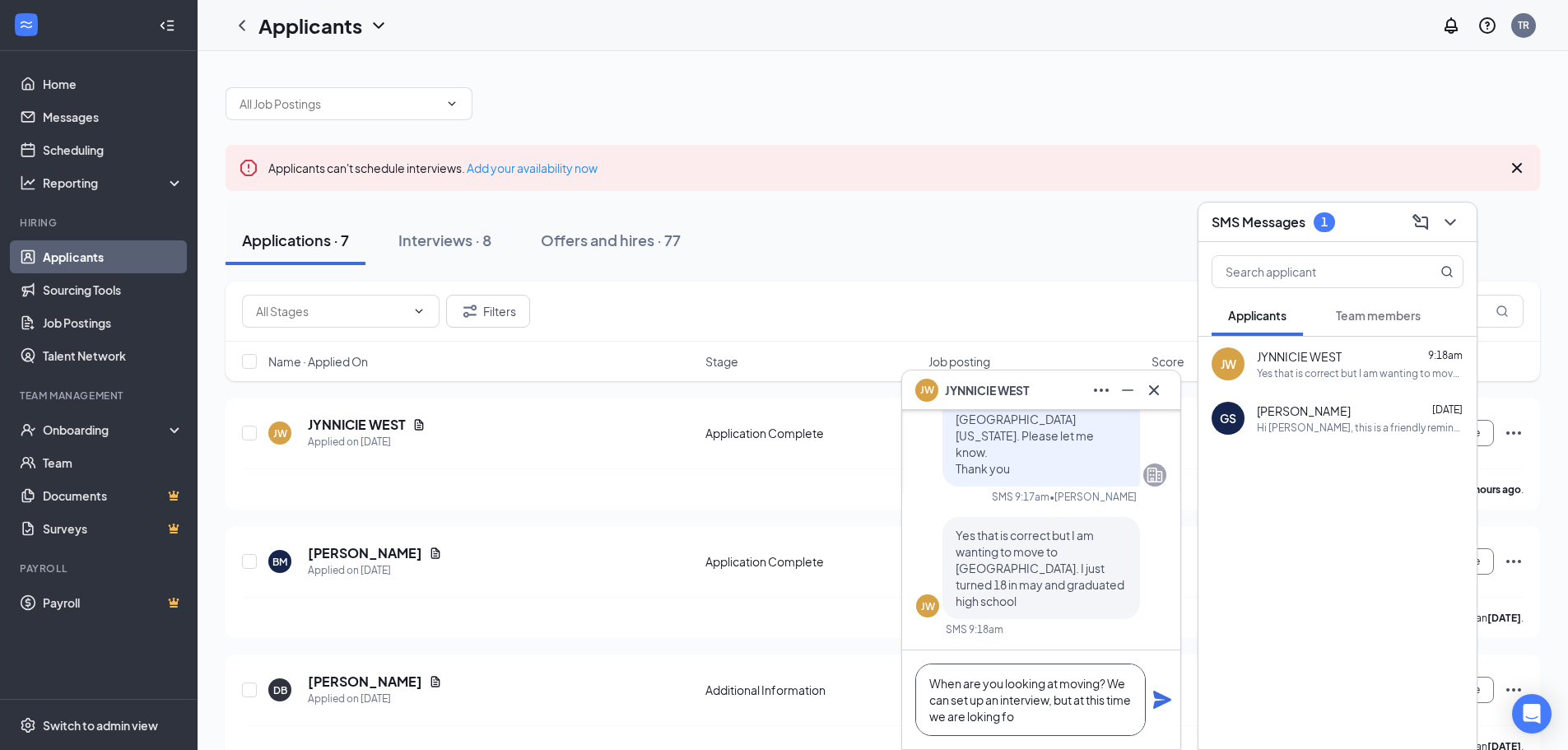
click at [998, 717] on textarea "When are you looking at moving? We can set up an interview, but at this time we…" at bounding box center [1031, 699] width 231 height 72
click at [1051, 719] on textarea "When are you looking at moving? We can set up an interview, but at this time we…" at bounding box center [1031, 699] width 231 height 72
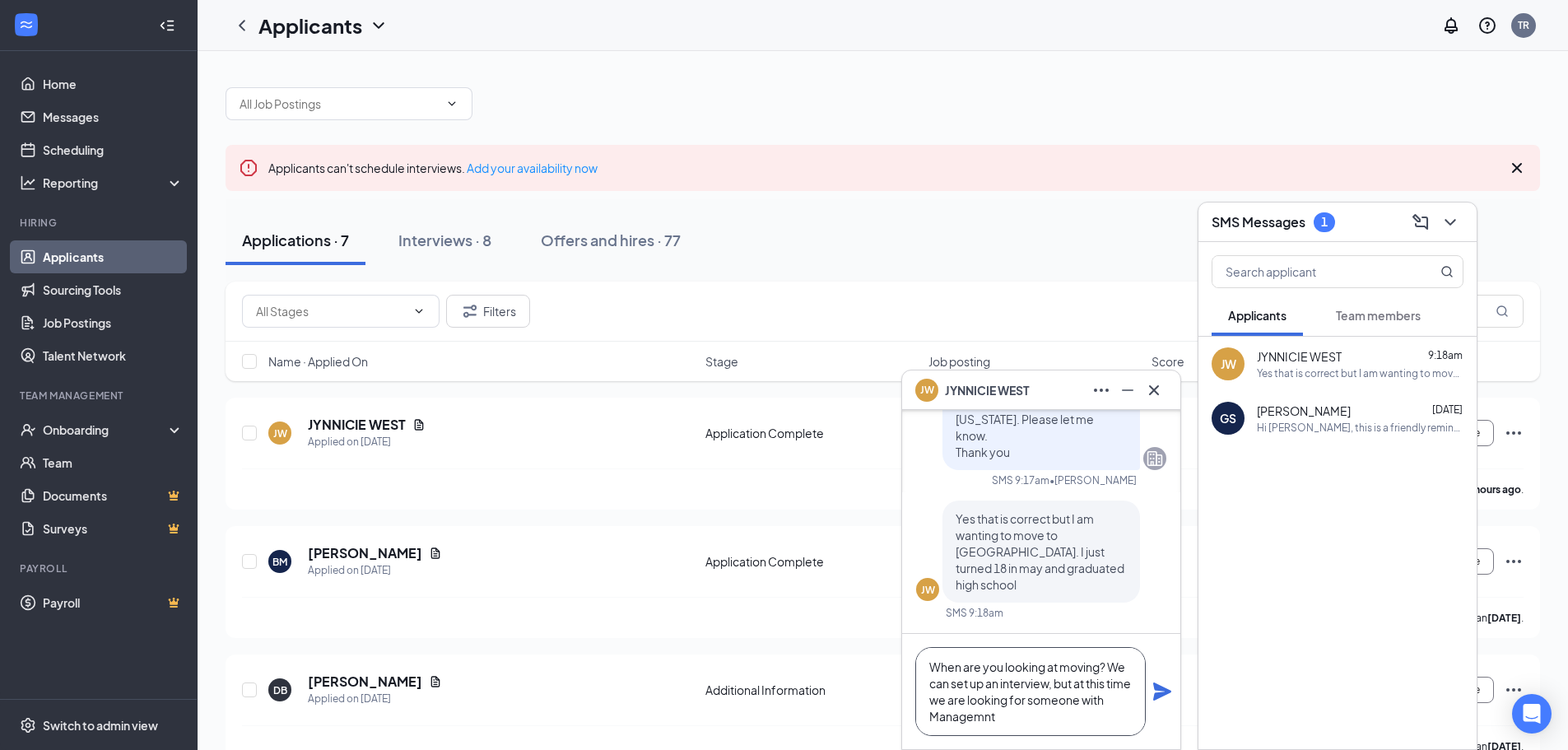
drag, startPoint x: 983, startPoint y: 720, endPoint x: 1015, endPoint y: 719, distance: 32.0
click at [984, 720] on textarea "When are you looking at moving? We can set up an interview, but at this time we…" at bounding box center [1031, 691] width 231 height 89
click at [1031, 722] on textarea "When are you looking at moving? We can set up an interview, but at this time we…" at bounding box center [1031, 691] width 231 height 89
click at [1026, 720] on textarea "When are you looking at moving? We can set up an interview, but at this time we…" at bounding box center [1031, 691] width 231 height 89
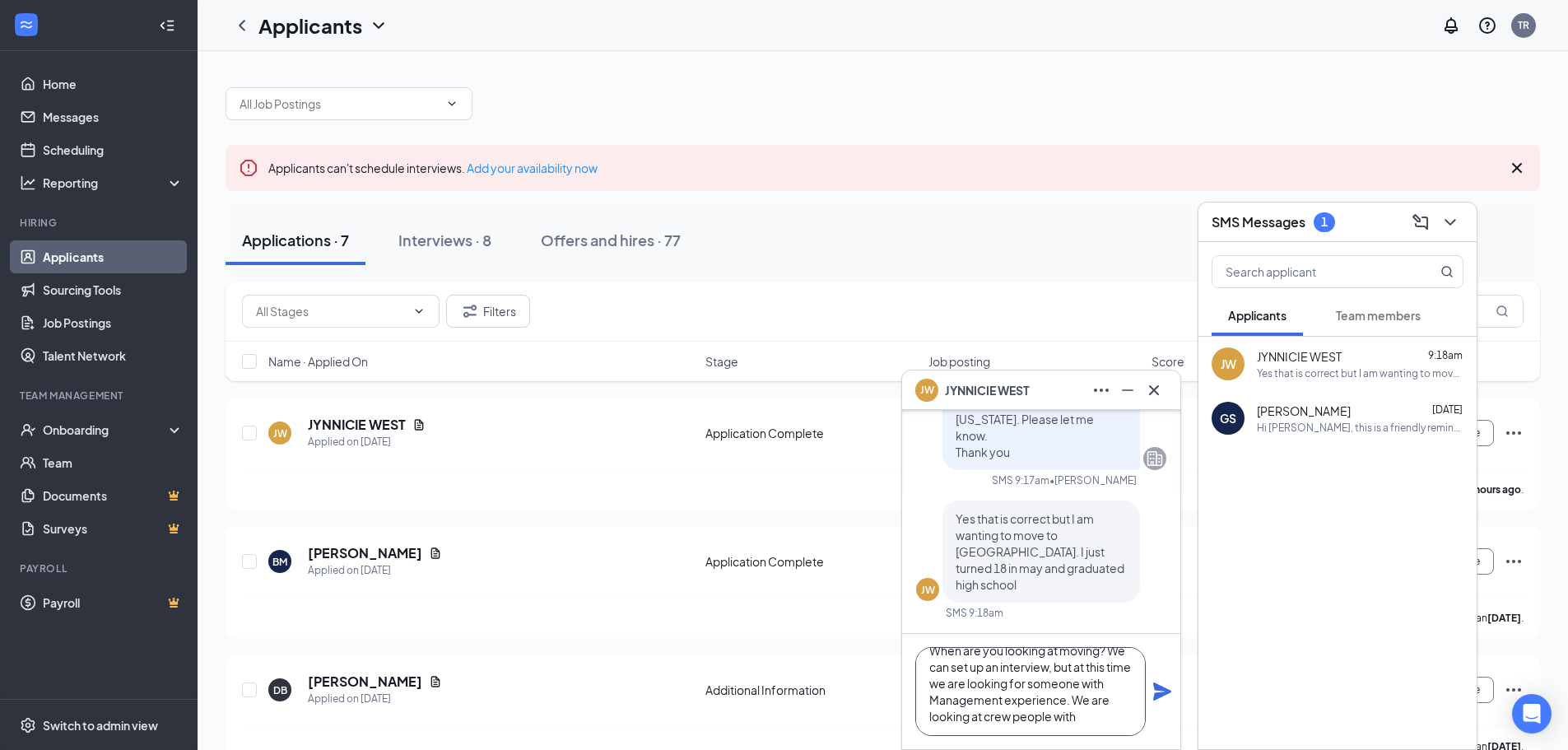
click at [1091, 720] on textarea "When are you looking at moving? We can set up an interview, but at this time we…" at bounding box center [1031, 691] width 231 height 89
click at [982, 717] on textarea "When are you looking at moving? We can set up an interview, but at this time we…" at bounding box center [1031, 691] width 231 height 89
click at [1085, 715] on textarea "When are you looking at moving? We can set up an interview, but at this time we…" at bounding box center [1031, 691] width 231 height 89
click at [955, 721] on textarea "When are you looking at moving? We can set up an interview, but at this time we…" at bounding box center [1031, 691] width 231 height 89
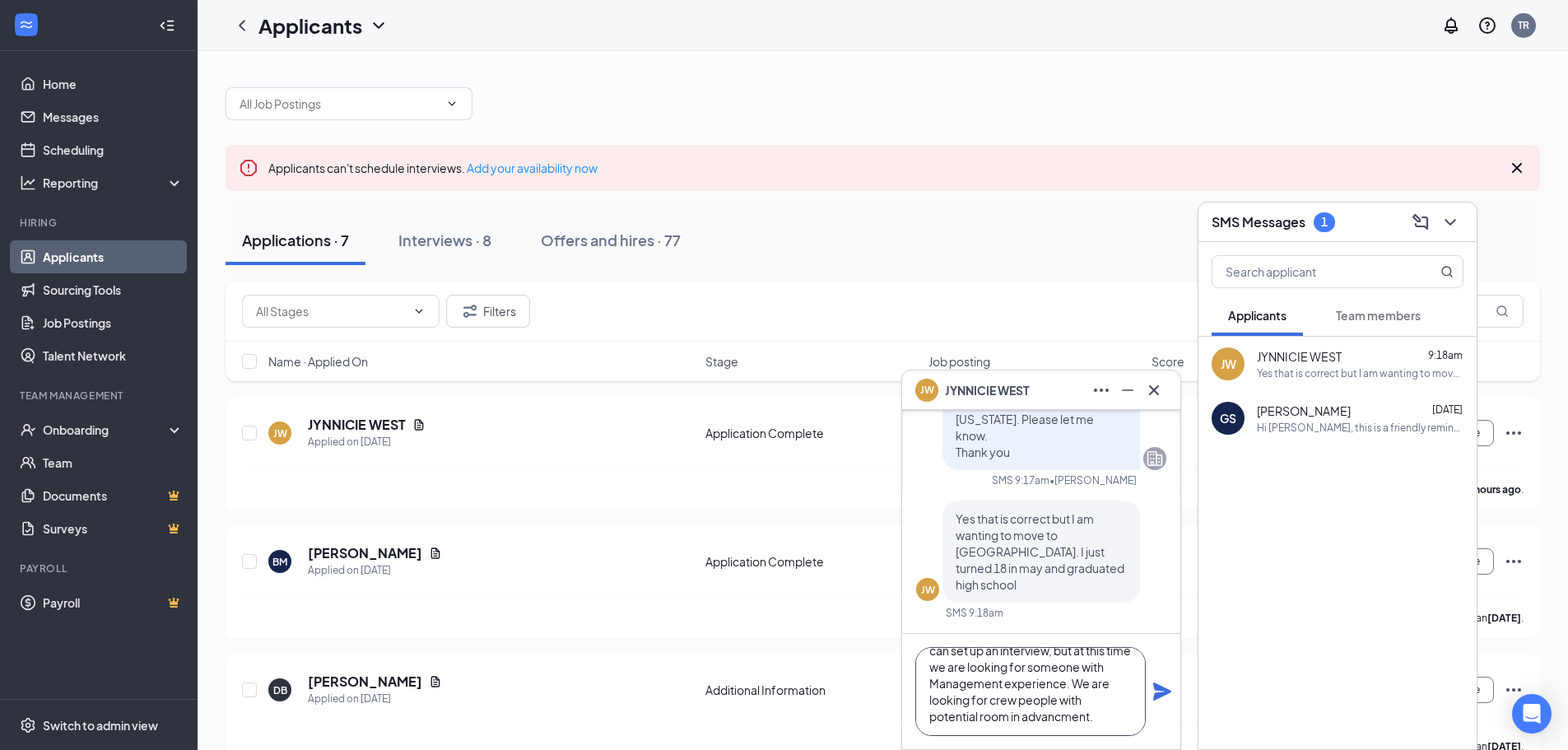
click at [1060, 719] on textarea "When are you looking at moving? We can set up an interview, but at this time we…" at bounding box center [1031, 691] width 231 height 89
type textarea "When are you looking at moving? We can set up an interview, but at this time we…"
click at [1157, 698] on icon "Plane" at bounding box center [1161, 691] width 18 height 18
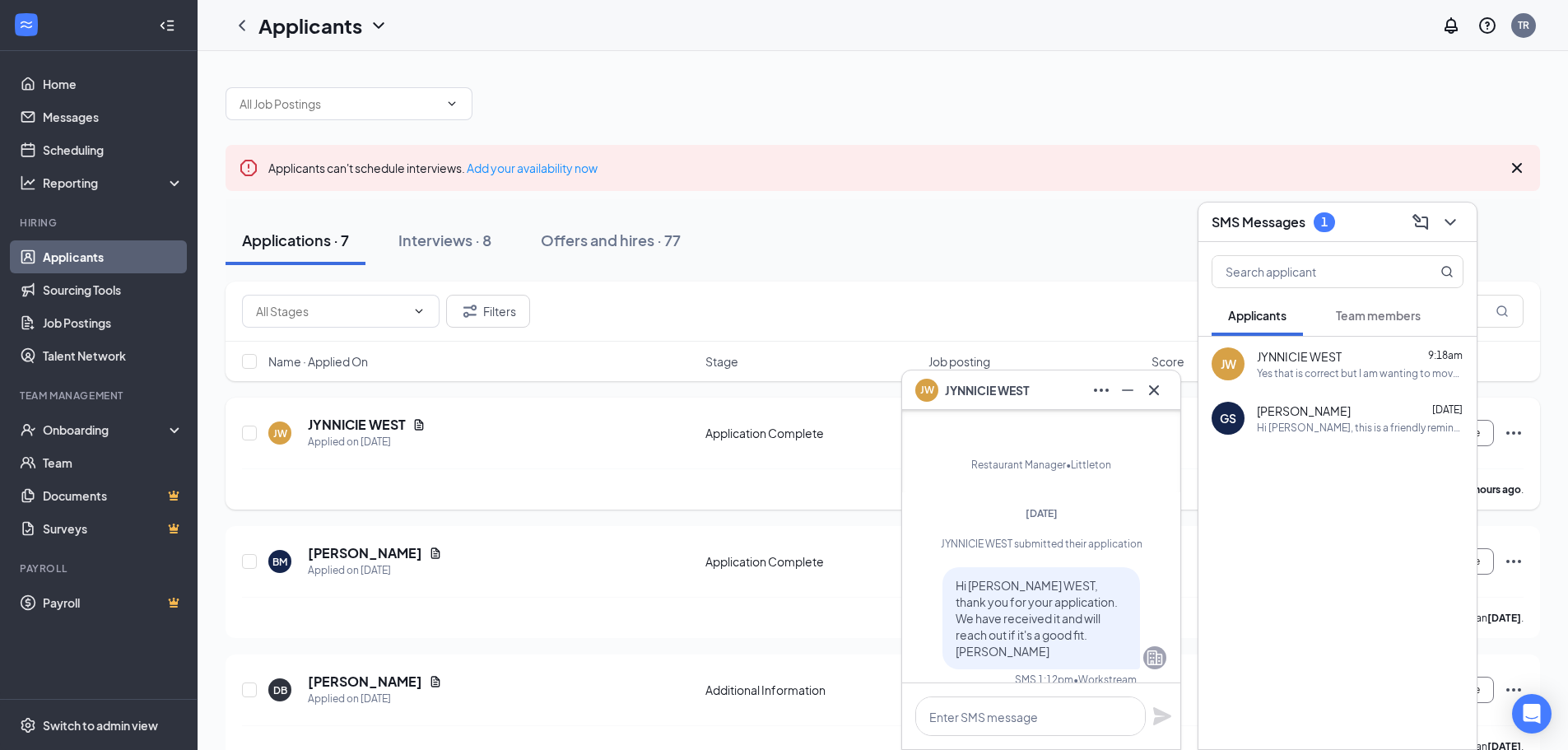
scroll to position [-701, 0]
click at [1148, 380] on icon "Cross" at bounding box center [1154, 390] width 20 height 20
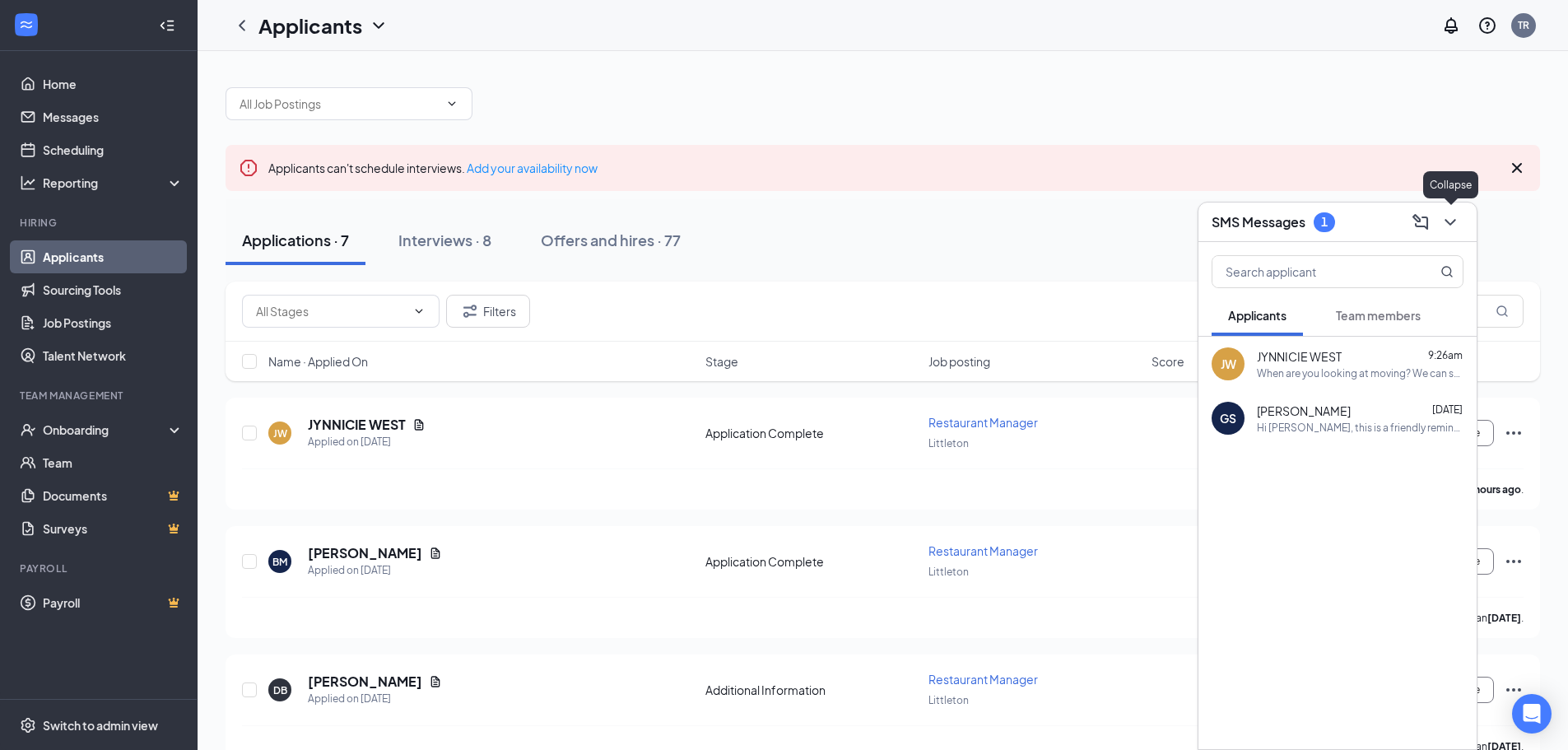
click at [1452, 226] on icon "ChevronDown" at bounding box center [1450, 222] width 20 height 20
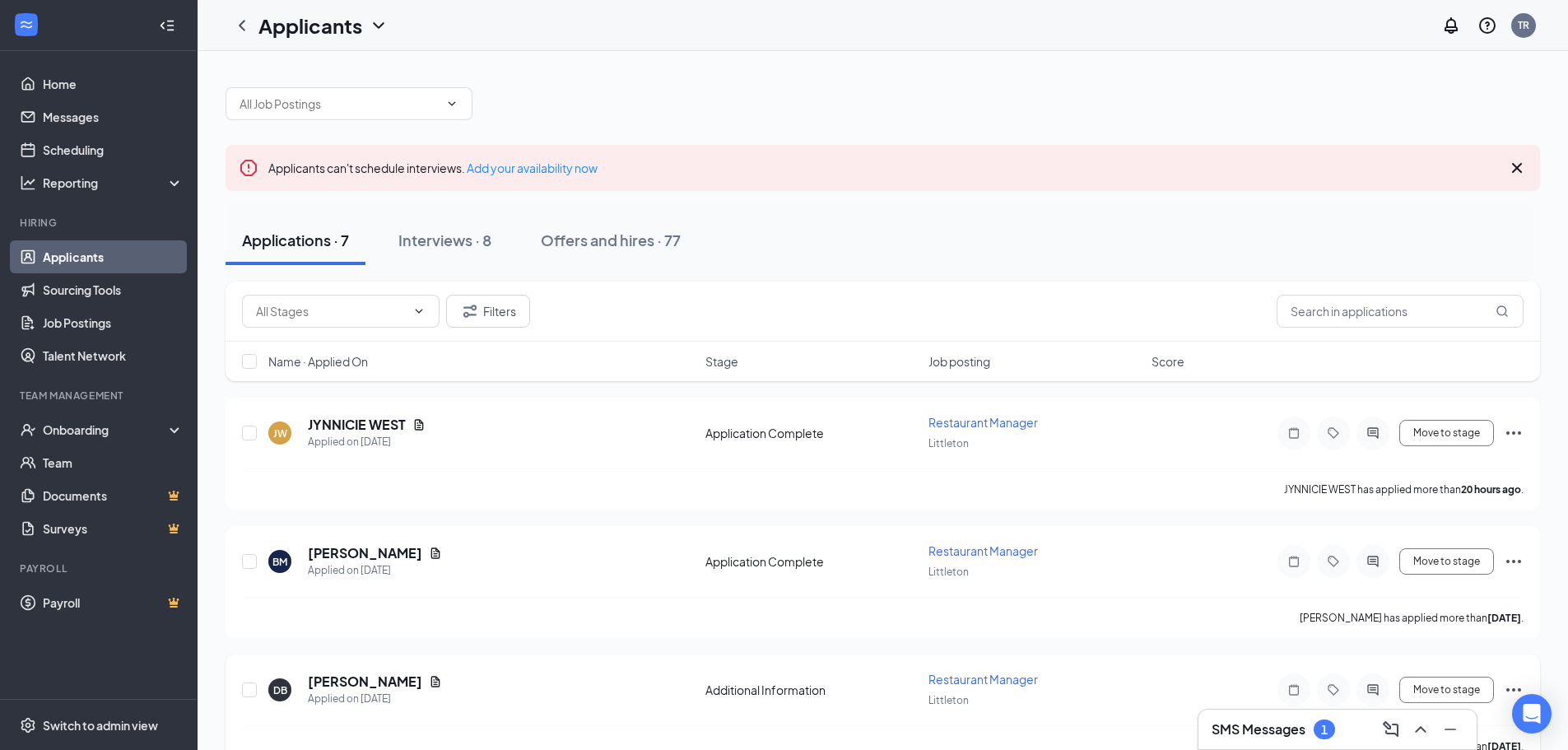
click at [1271, 728] on h3 "SMS Messages" at bounding box center [1258, 729] width 93 height 18
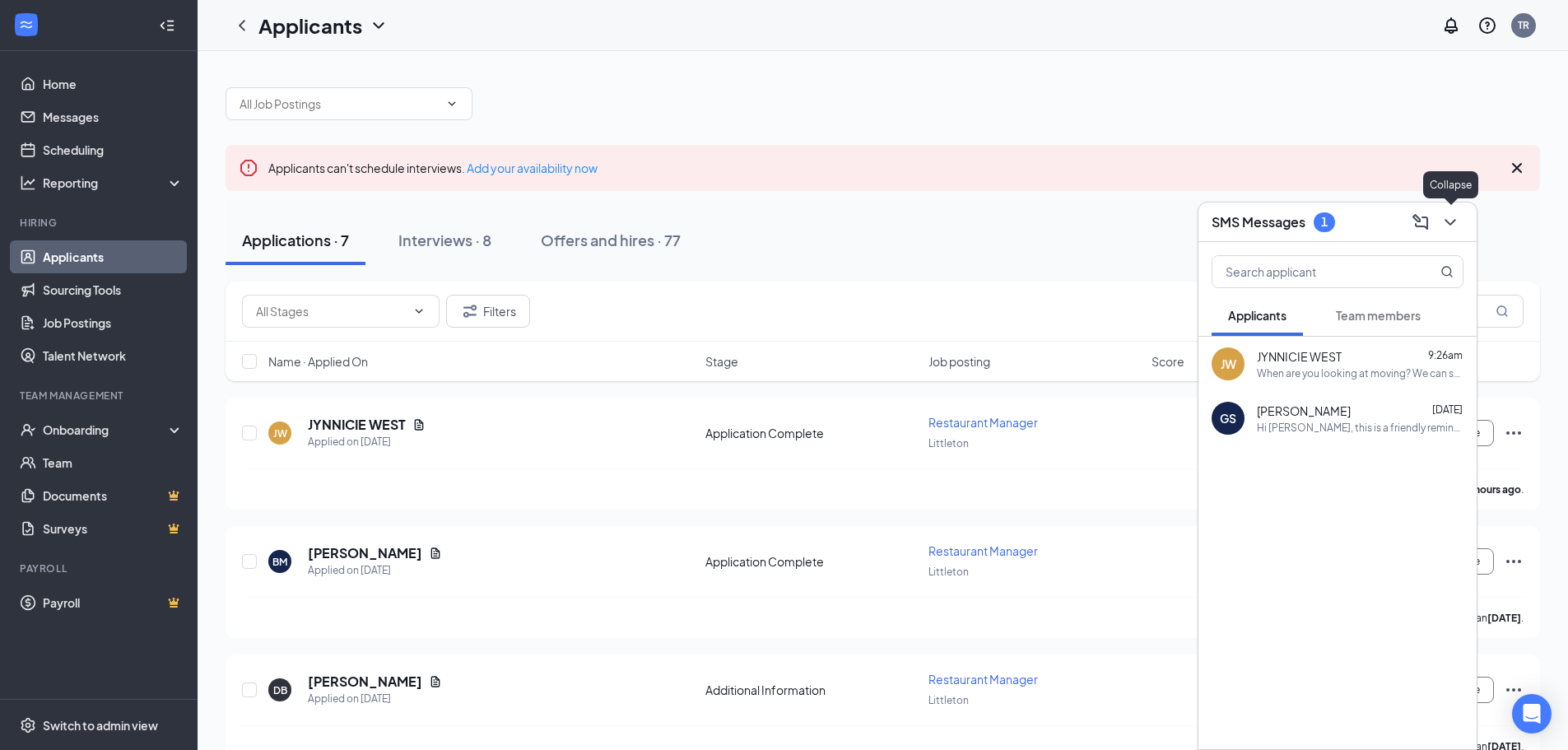
click at [1454, 218] on icon "ChevronDown" at bounding box center [1450, 222] width 20 height 20
